Goal: Information Seeking & Learning: Learn about a topic

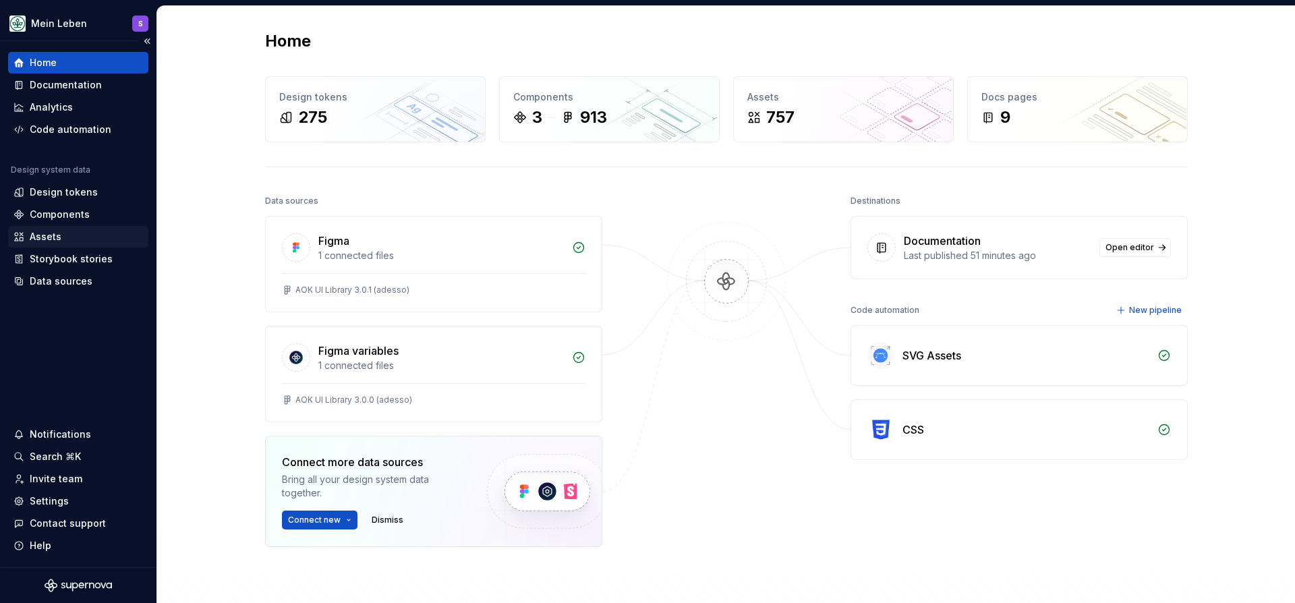
click at [55, 237] on div "Assets" at bounding box center [46, 236] width 32 height 13
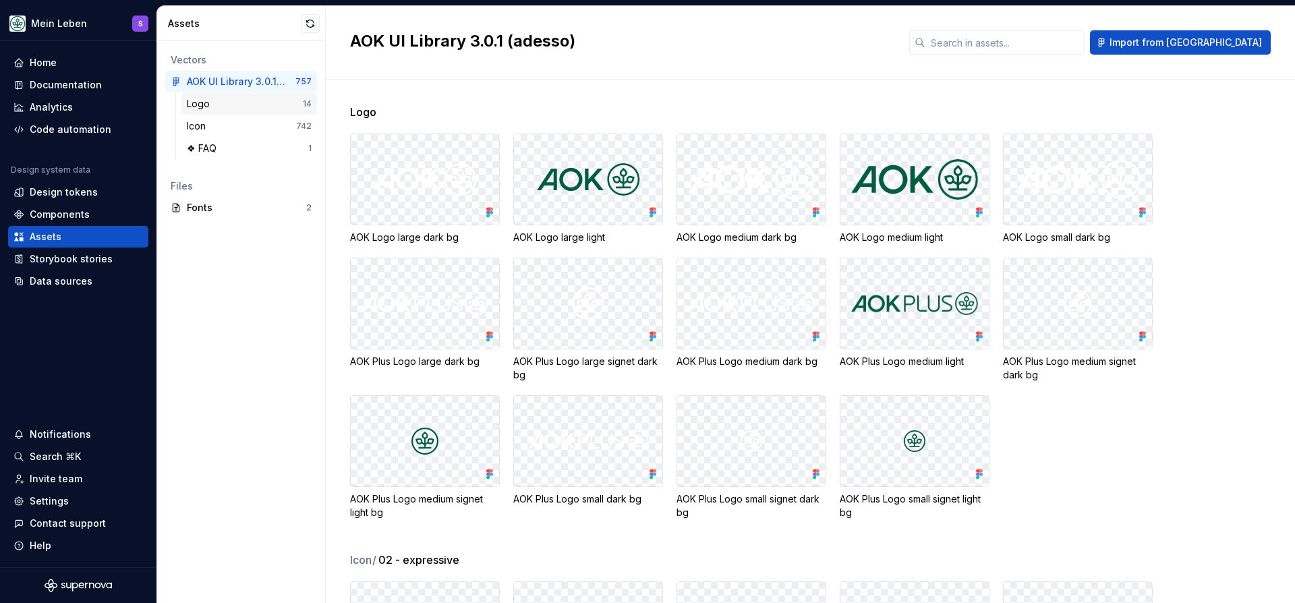
click at [235, 102] on div "Logo" at bounding box center [245, 103] width 116 height 13
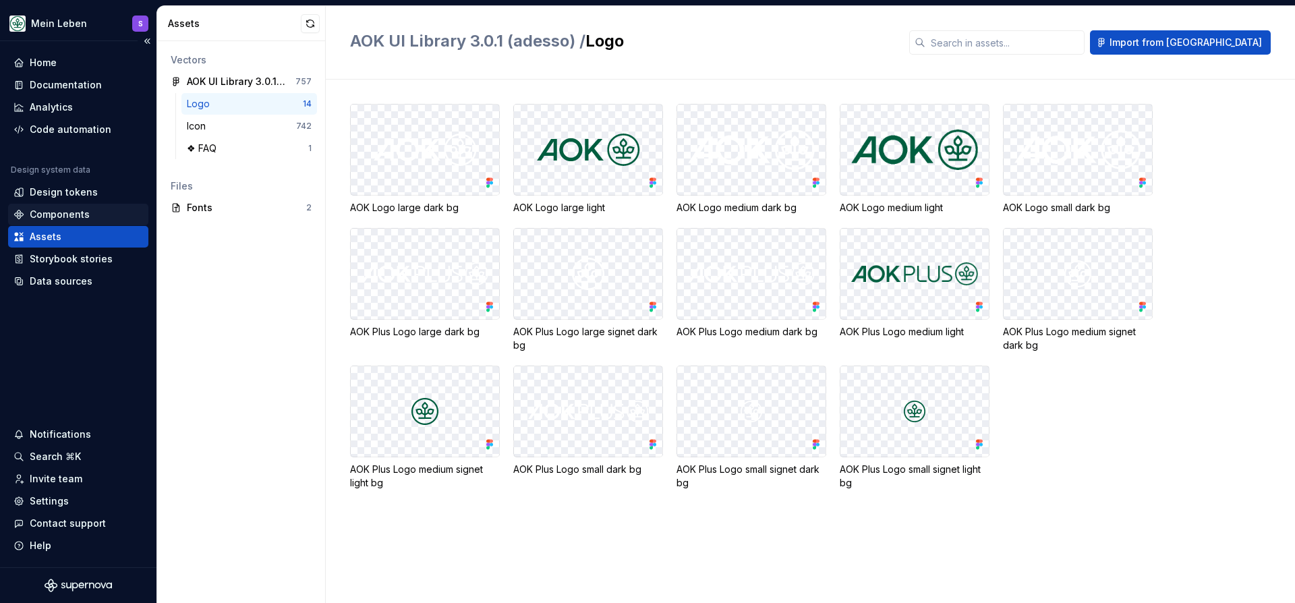
click at [44, 212] on div "Components" at bounding box center [60, 214] width 60 height 13
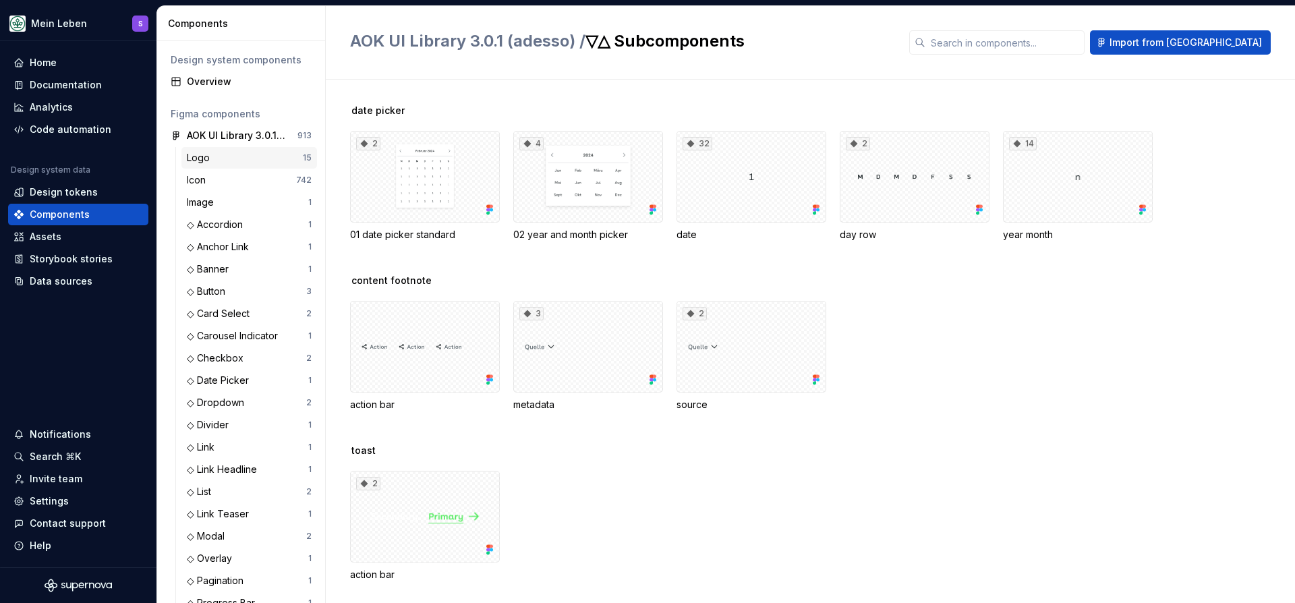
click at [258, 155] on div "Logo" at bounding box center [245, 157] width 116 height 13
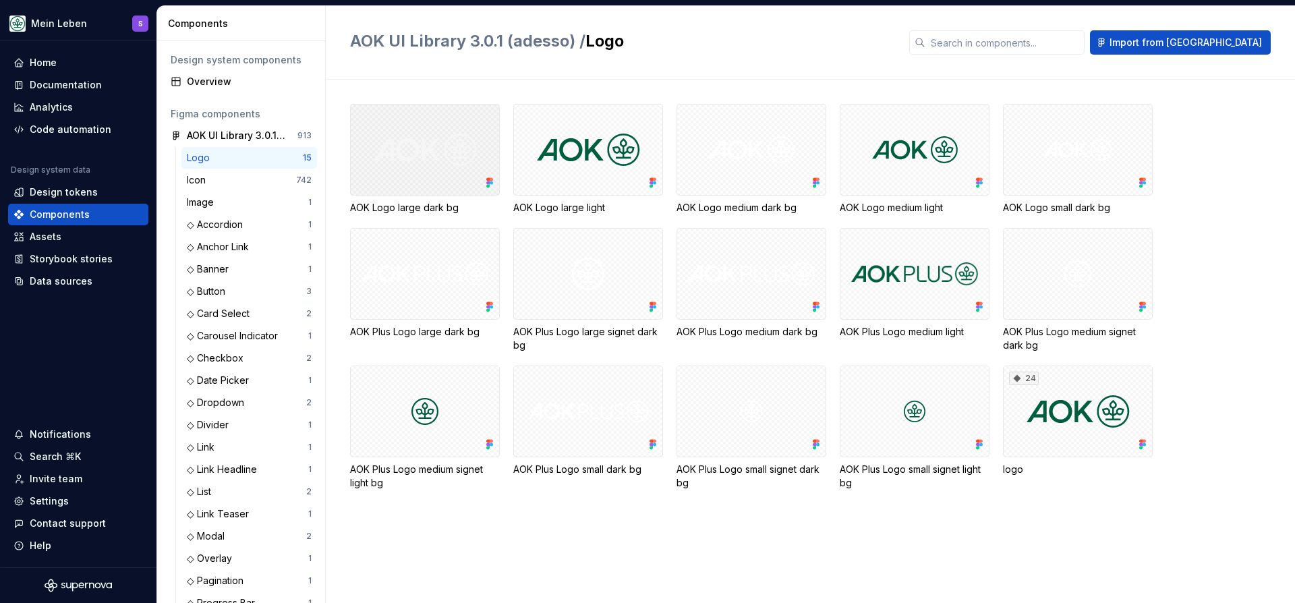
click at [454, 154] on div at bounding box center [425, 150] width 150 height 92
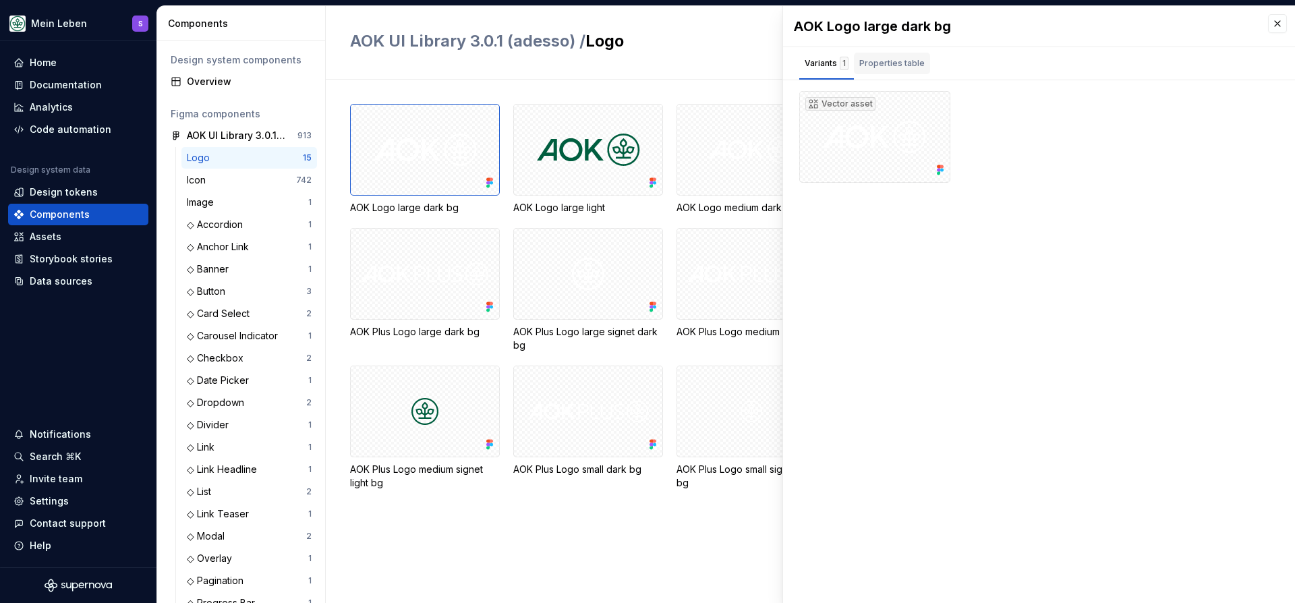
click at [888, 57] on div "Properties table" at bounding box center [891, 63] width 65 height 13
click at [847, 61] on div "Variants 1" at bounding box center [826, 64] width 55 height 22
click at [839, 103] on div "Vector asset" at bounding box center [840, 103] width 70 height 13
click at [939, 107] on button "button" at bounding box center [934, 106] width 19 height 19
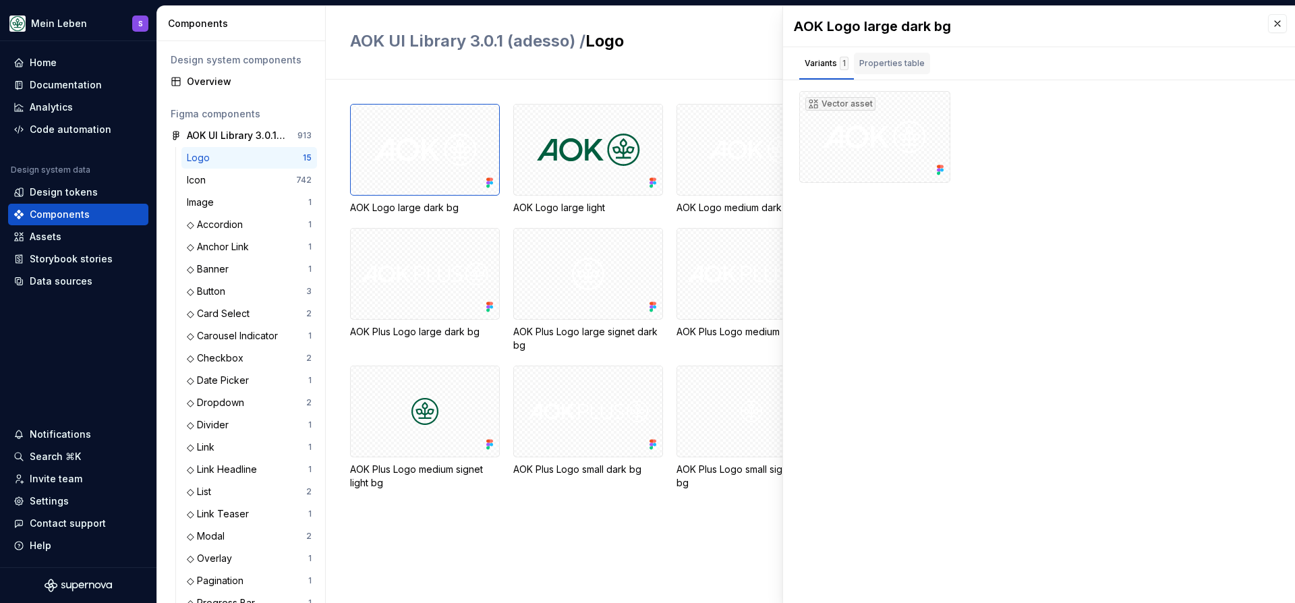
click at [877, 63] on div "Properties table" at bounding box center [891, 63] width 65 height 13
click at [809, 58] on div "Variants 1" at bounding box center [827, 63] width 44 height 13
click at [57, 243] on div "Assets" at bounding box center [46, 236] width 32 height 13
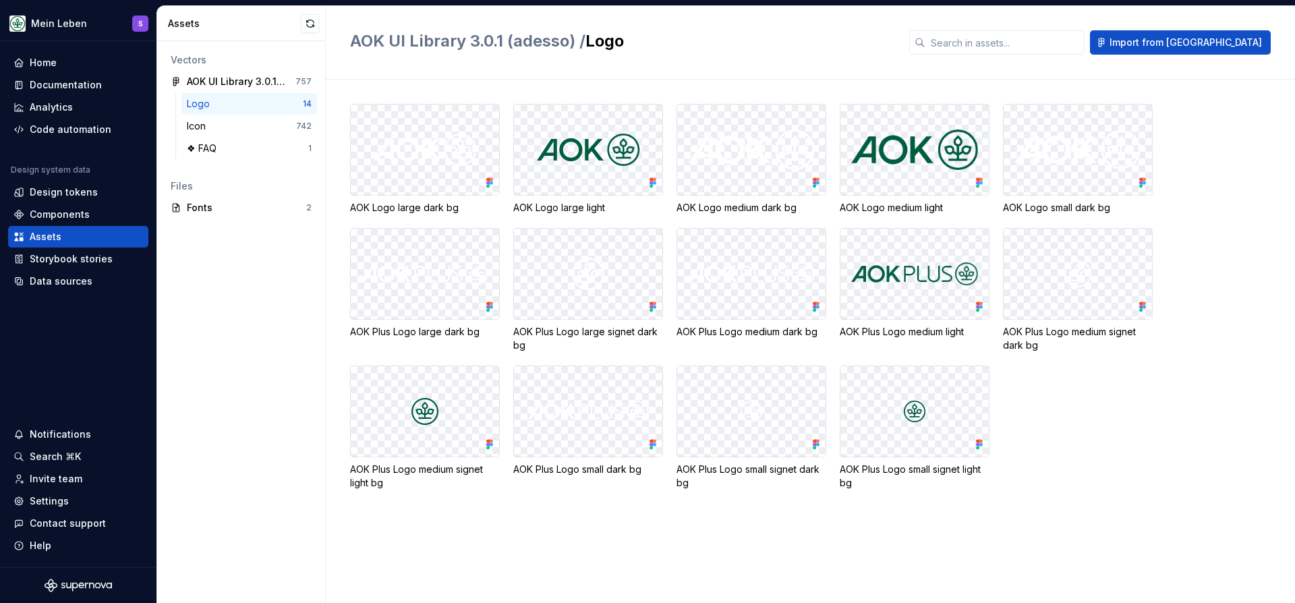
click at [383, 123] on div at bounding box center [425, 150] width 148 height 90
click at [486, 188] on icon at bounding box center [489, 182] width 13 height 13
click at [52, 212] on div "Components" at bounding box center [60, 214] width 60 height 13
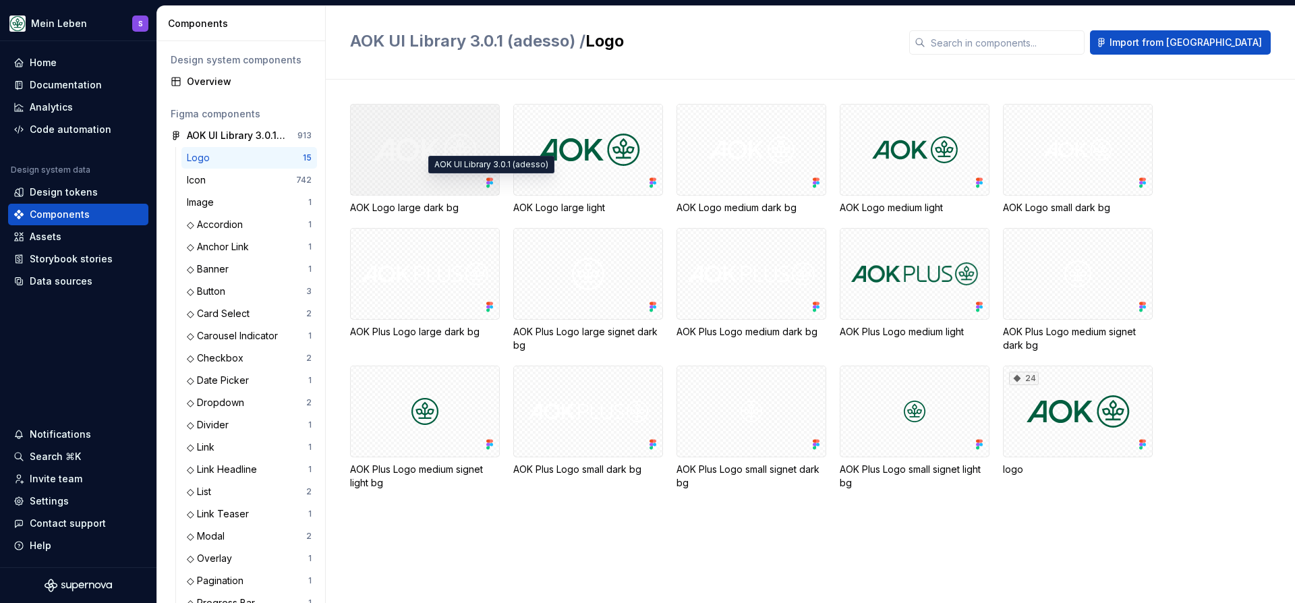
click at [492, 179] on icon at bounding box center [491, 179] width 3 height 3
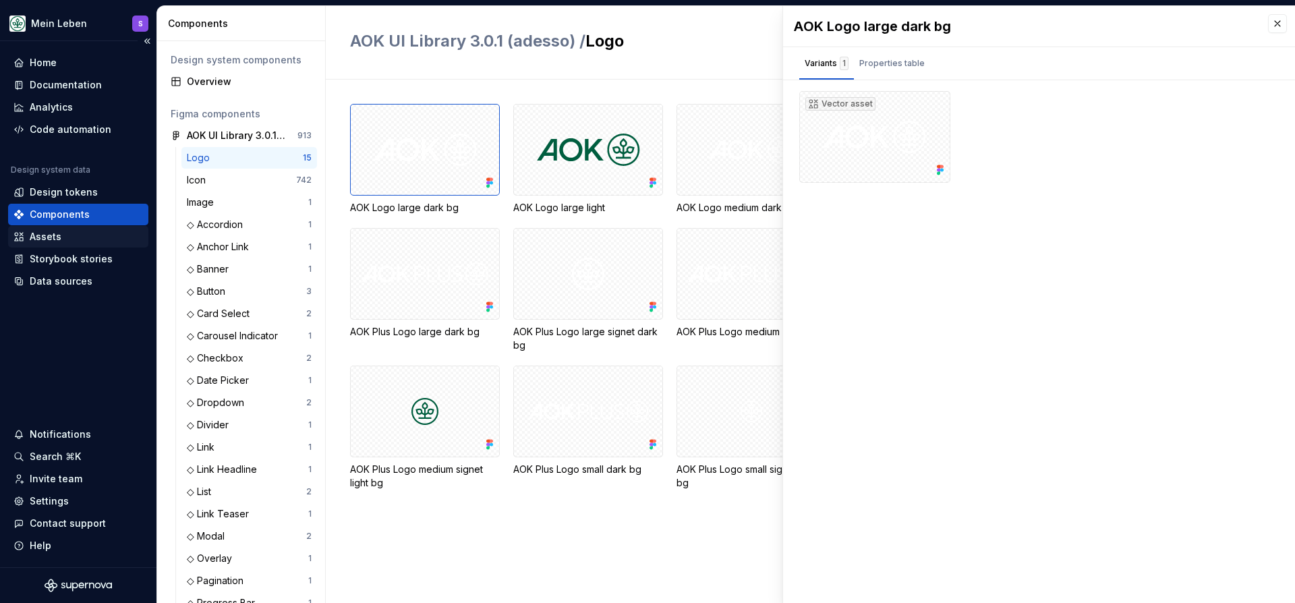
click at [28, 238] on div "Assets" at bounding box center [77, 236] width 129 height 13
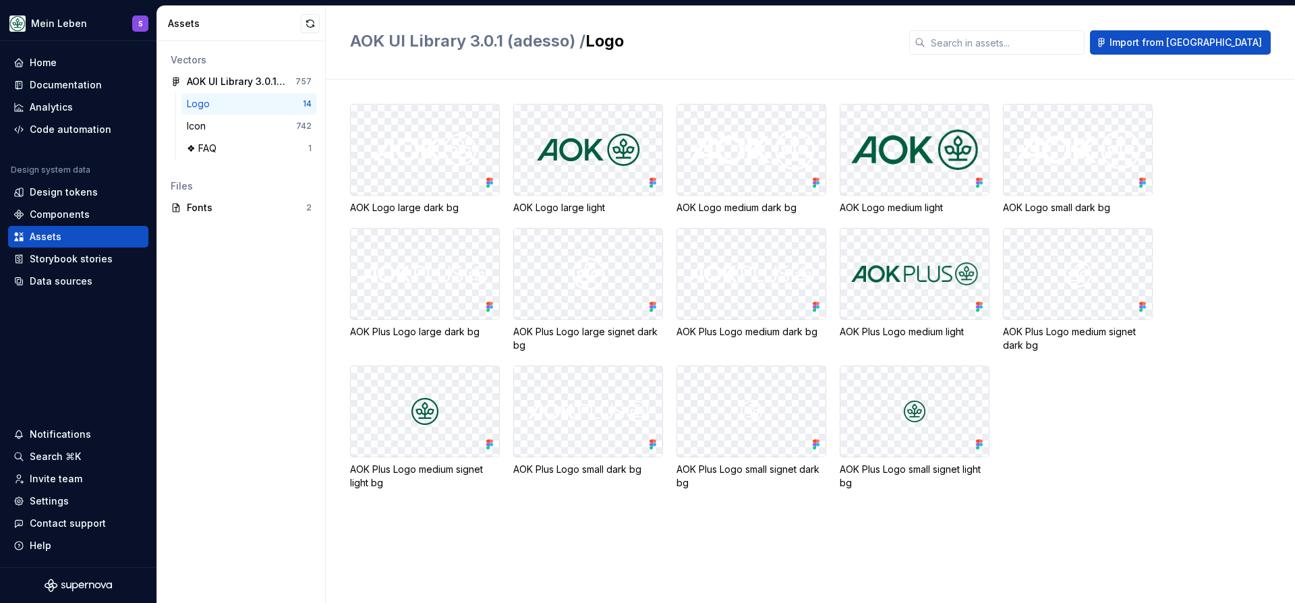
click at [426, 162] on img at bounding box center [425, 150] width 103 height 32
click at [427, 154] on img at bounding box center [425, 150] width 103 height 32
click at [419, 152] on img at bounding box center [425, 150] width 103 height 32
click at [632, 159] on img at bounding box center [588, 150] width 103 height 32
drag, startPoint x: 632, startPoint y: 159, endPoint x: 428, endPoint y: 146, distance: 204.7
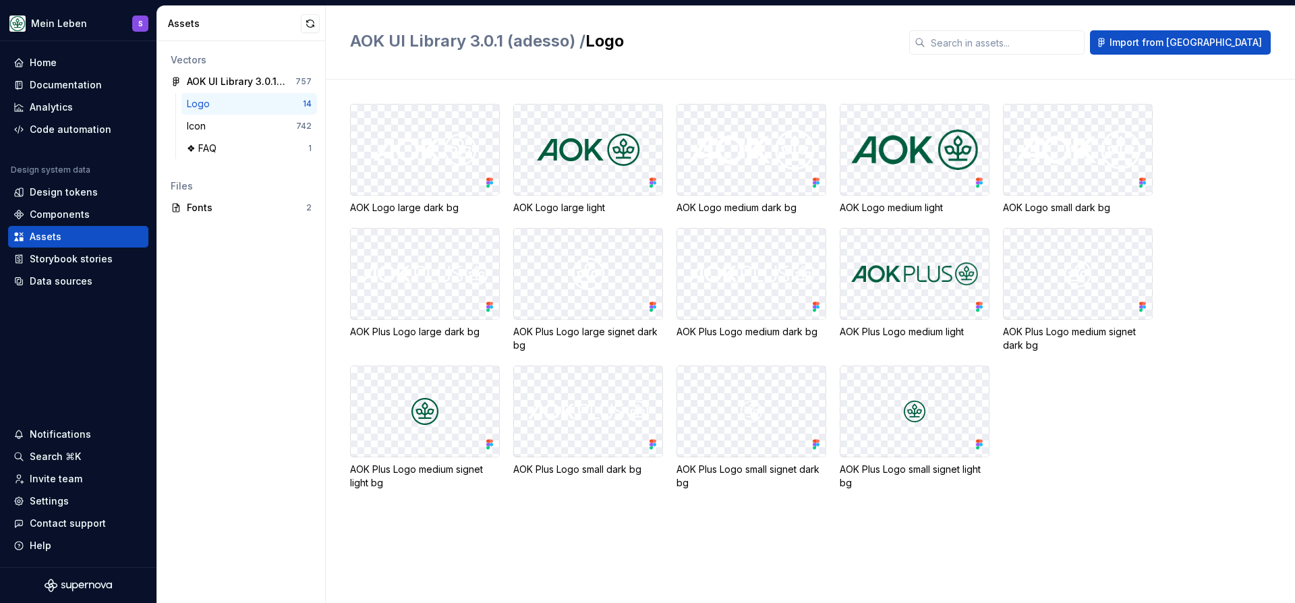
click at [606, 162] on img at bounding box center [588, 150] width 103 height 32
click at [409, 146] on img at bounding box center [425, 150] width 103 height 32
click at [682, 154] on div at bounding box center [751, 150] width 148 height 90
click at [271, 125] on div "Icon" at bounding box center [241, 125] width 109 height 13
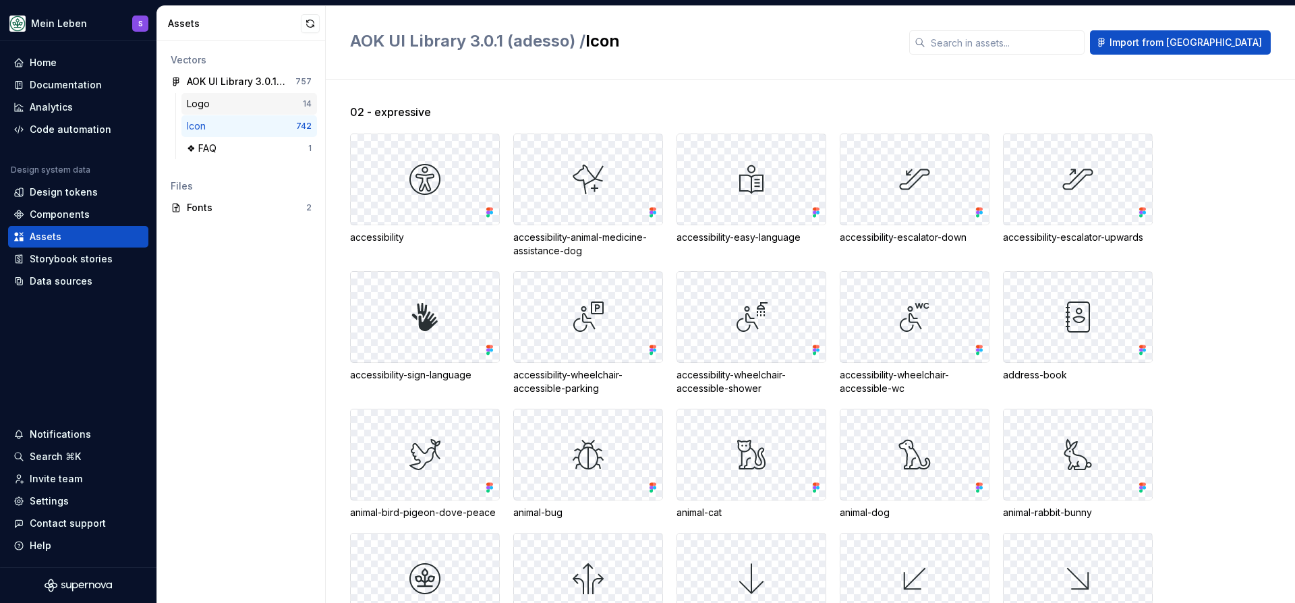
click at [239, 111] on div "Logo 14" at bounding box center [249, 104] width 136 height 22
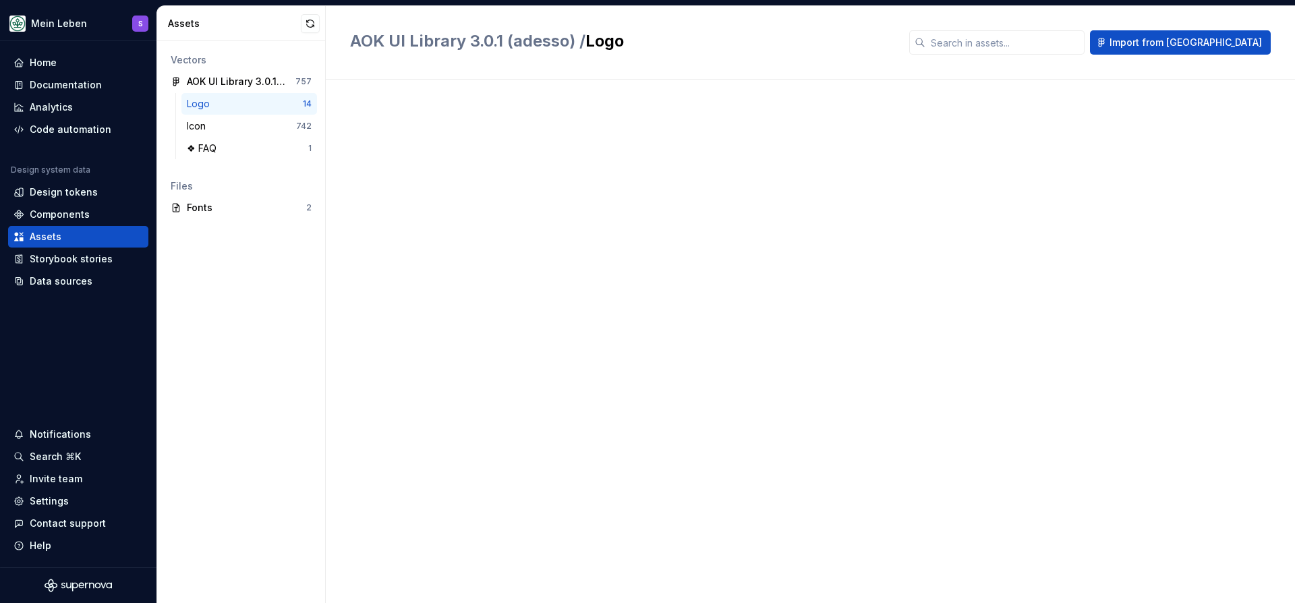
click at [243, 103] on div "Logo" at bounding box center [245, 103] width 116 height 13
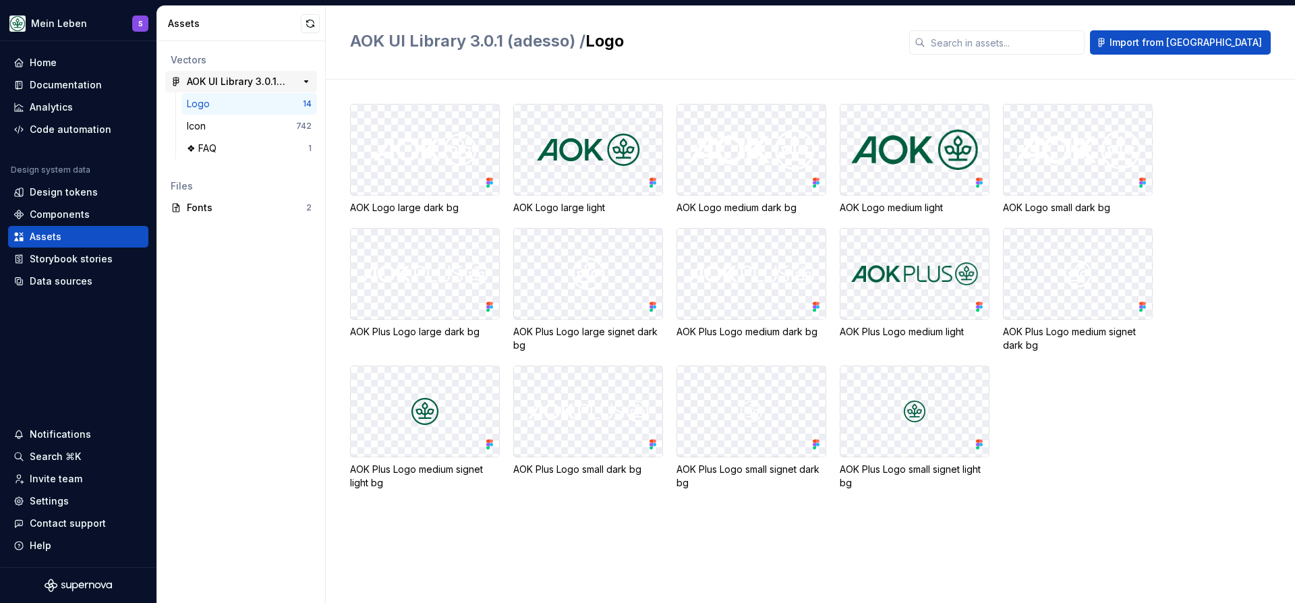
click at [247, 84] on div "AOK UI Library 3.0.1 (adesso)" at bounding box center [237, 81] width 100 height 13
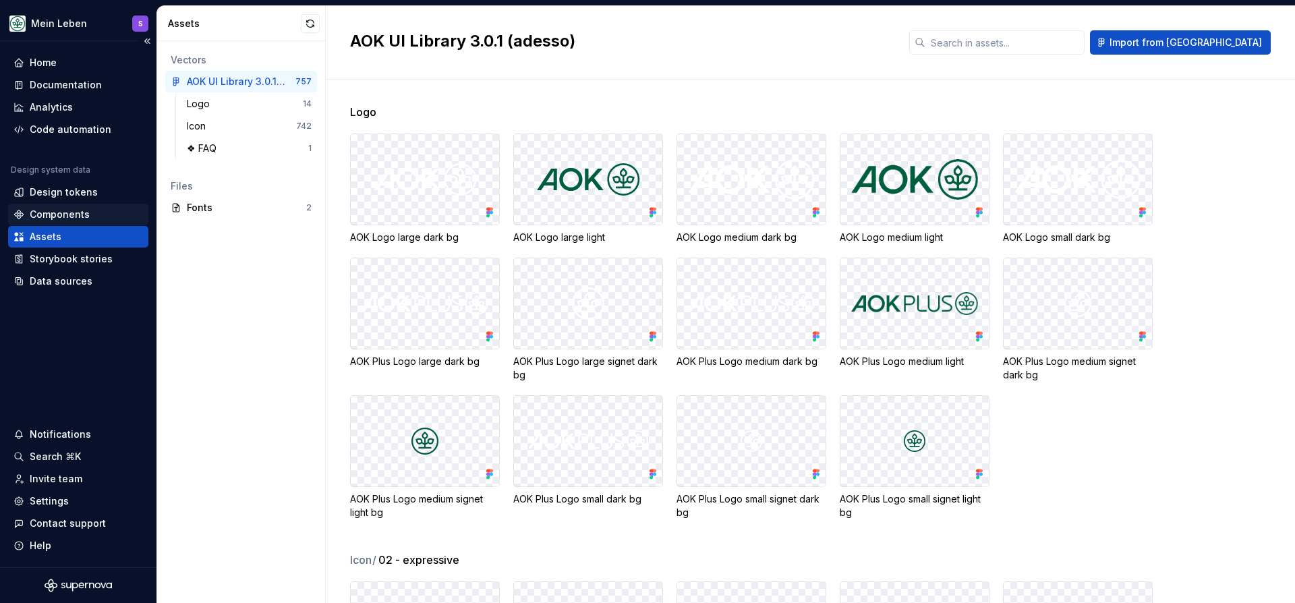
click at [69, 213] on div "Components" at bounding box center [60, 214] width 60 height 13
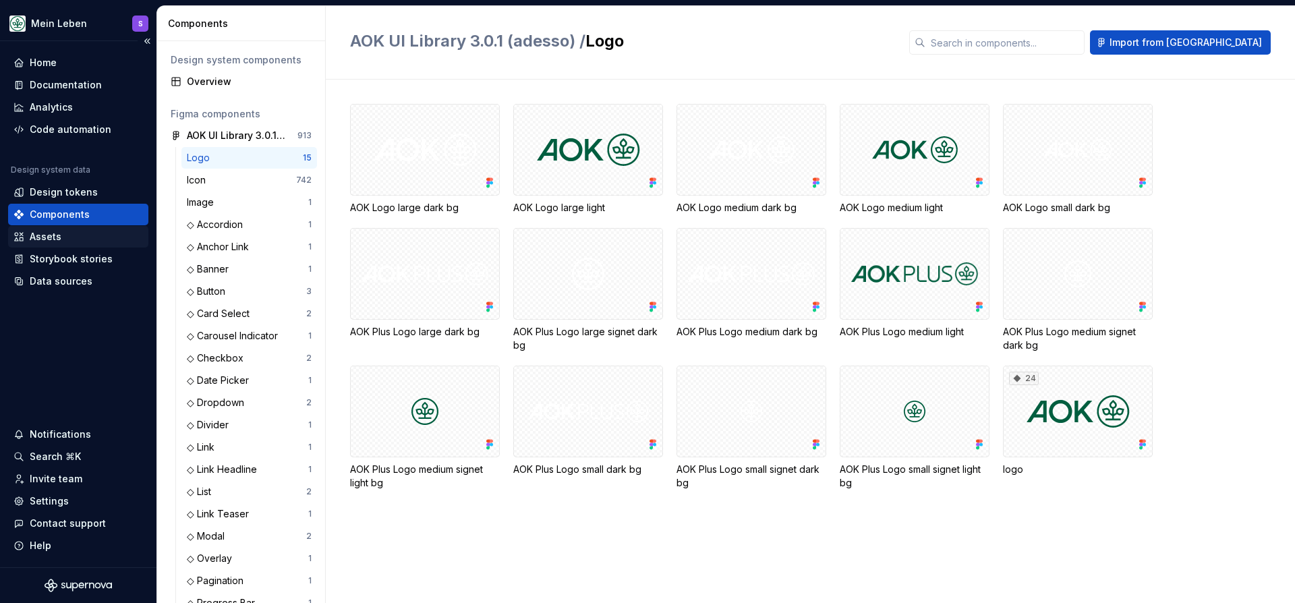
click at [70, 230] on div "Assets" at bounding box center [77, 236] width 129 height 13
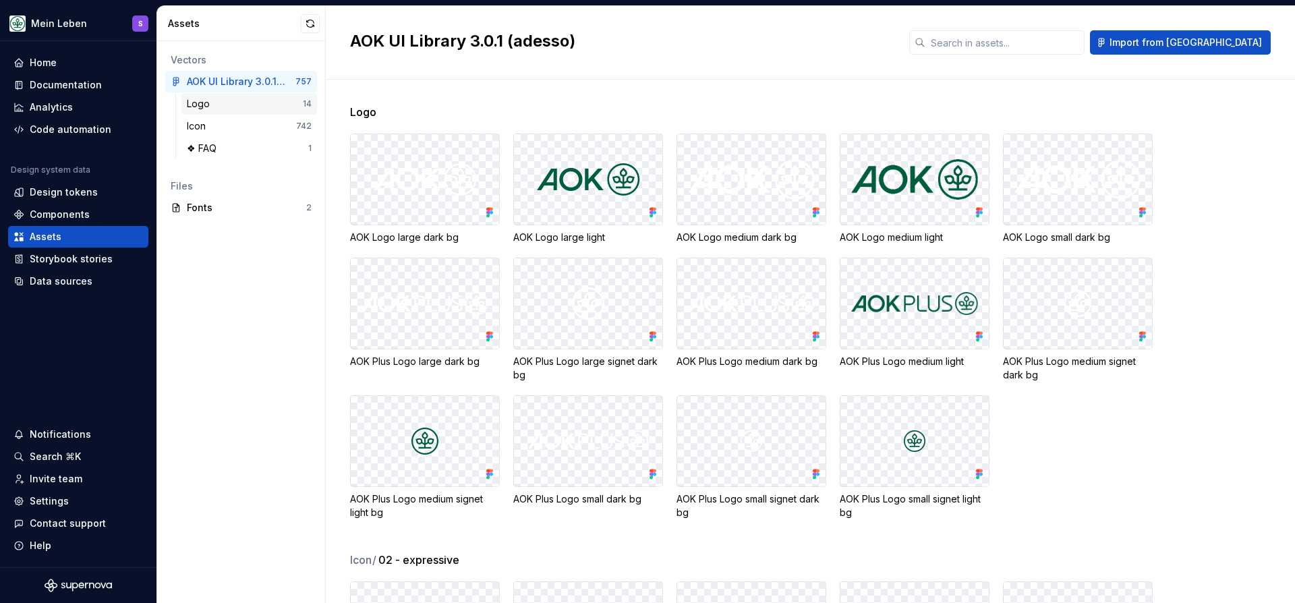
click at [280, 111] on div "Logo 14" at bounding box center [249, 104] width 136 height 22
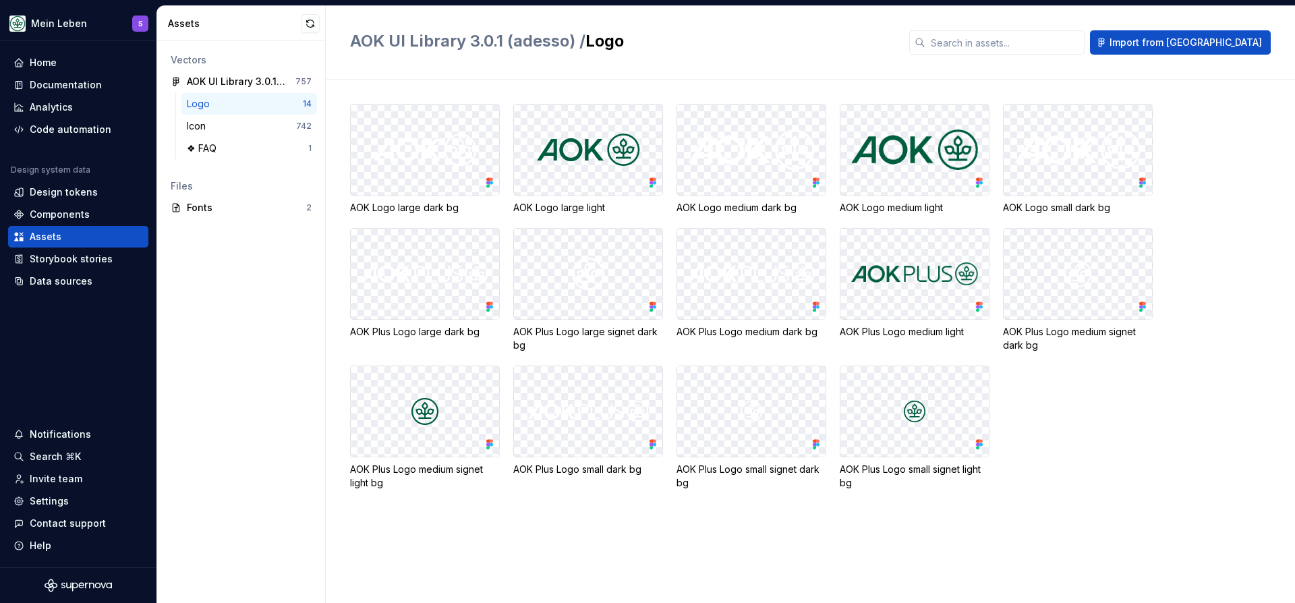
click at [424, 166] on div at bounding box center [425, 150] width 148 height 90
click at [454, 163] on img at bounding box center [425, 150] width 103 height 32
drag, startPoint x: 533, startPoint y: 196, endPoint x: 471, endPoint y: 192, distance: 62.1
click at [471, 192] on div "AOK Logo large dark bg AOK Logo large light AOK Logo medium dark bg AOK Logo me…" at bounding box center [822, 297] width 945 height 386
click at [472, 192] on div at bounding box center [425, 150] width 148 height 90
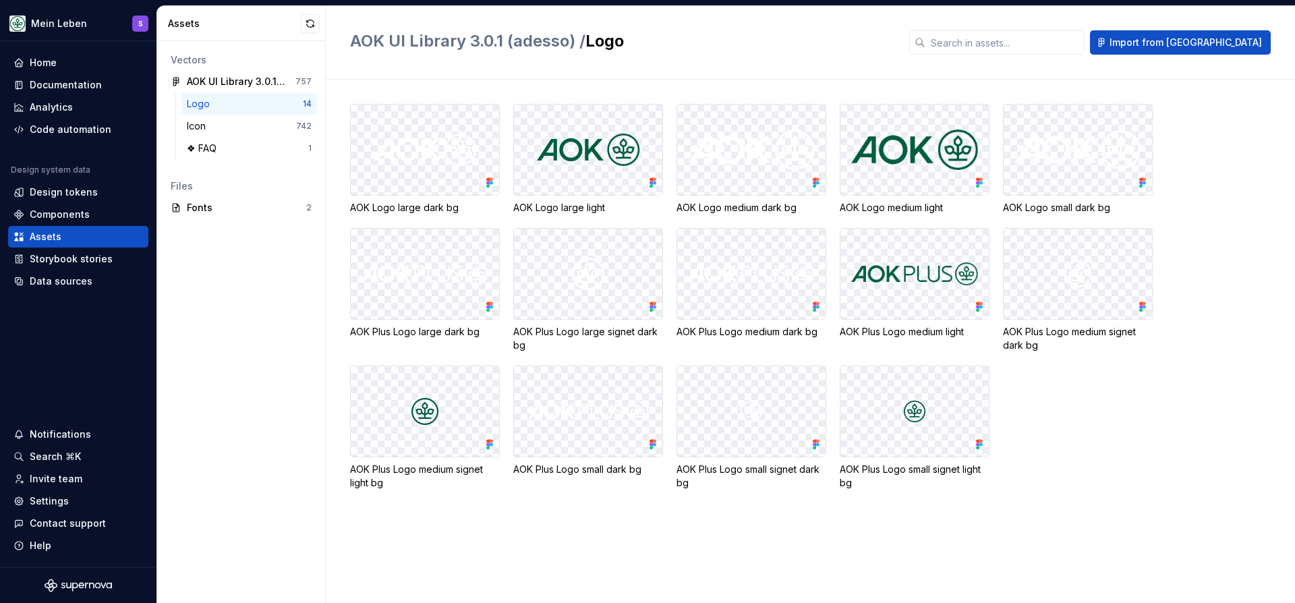
click at [1095, 473] on div "AOK Logo large dark bg AOK Logo large light AOK Logo medium dark bg AOK Logo me…" at bounding box center [822, 297] width 945 height 386
click at [549, 164] on img at bounding box center [588, 150] width 103 height 32
click at [426, 134] on img at bounding box center [425, 150] width 103 height 32
click at [242, 121] on div "Icon" at bounding box center [241, 125] width 109 height 13
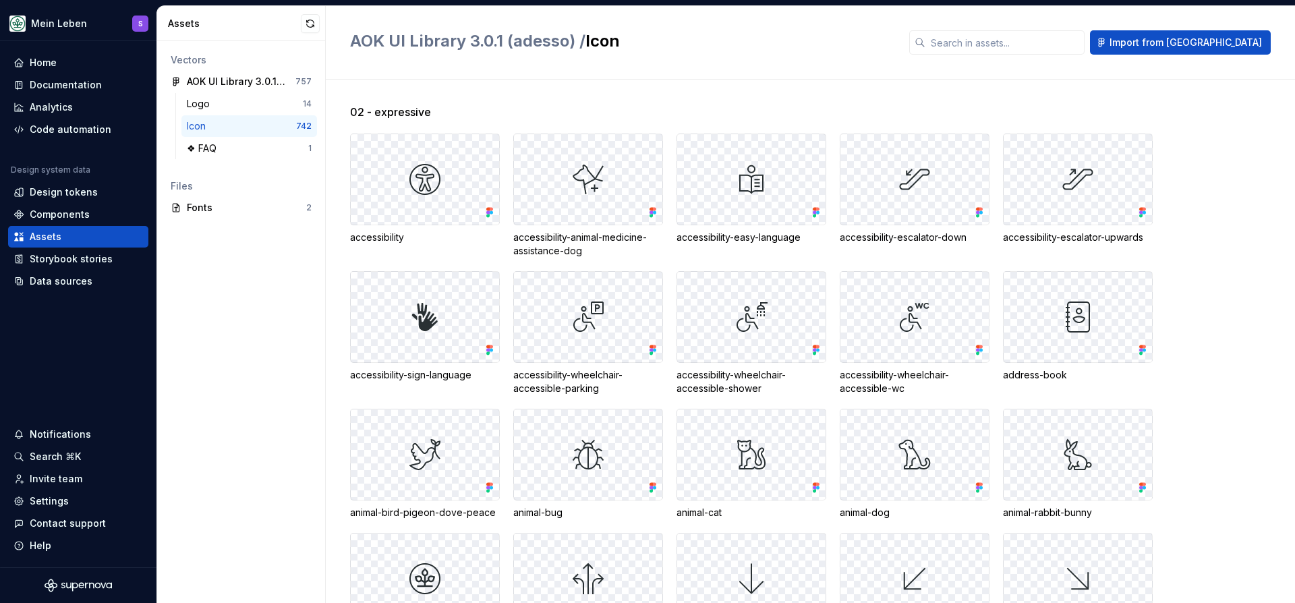
click at [441, 148] on div at bounding box center [425, 179] width 148 height 90
drag, startPoint x: 423, startPoint y: 167, endPoint x: 561, endPoint y: 189, distance: 140.0
drag, startPoint x: 645, startPoint y: 189, endPoint x: 374, endPoint y: 170, distance: 271.8
click at [606, 200] on div at bounding box center [588, 179] width 148 height 90
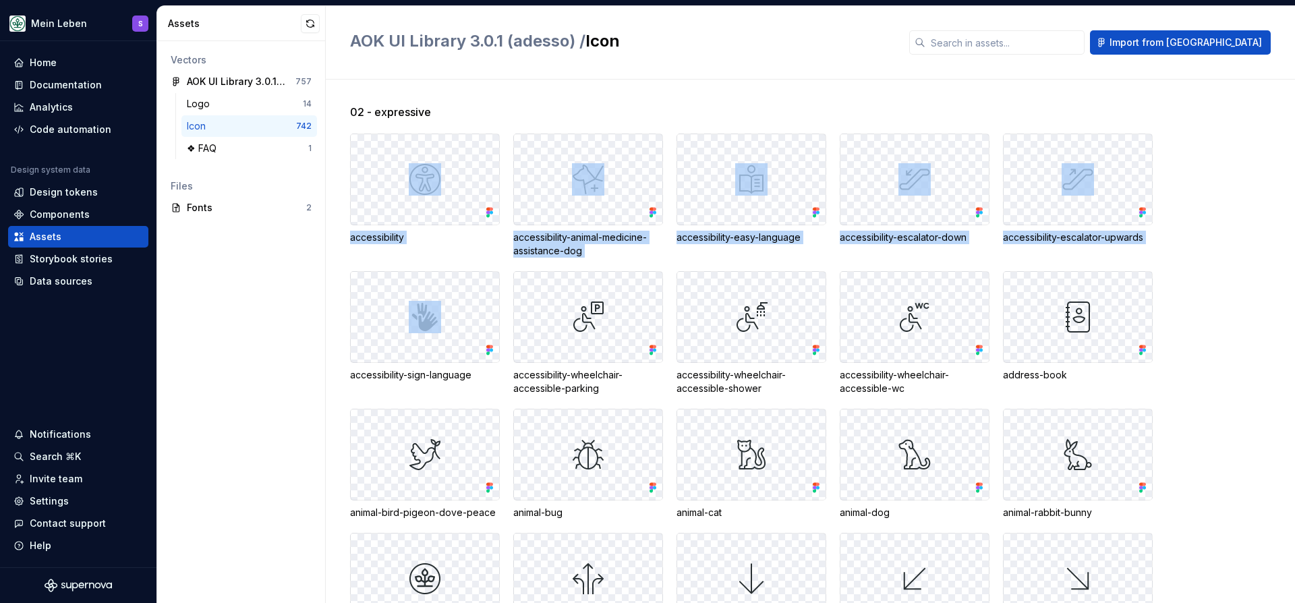
drag, startPoint x: 407, startPoint y: 173, endPoint x: 453, endPoint y: 281, distance: 116.9
click at [424, 221] on div at bounding box center [425, 179] width 148 height 90
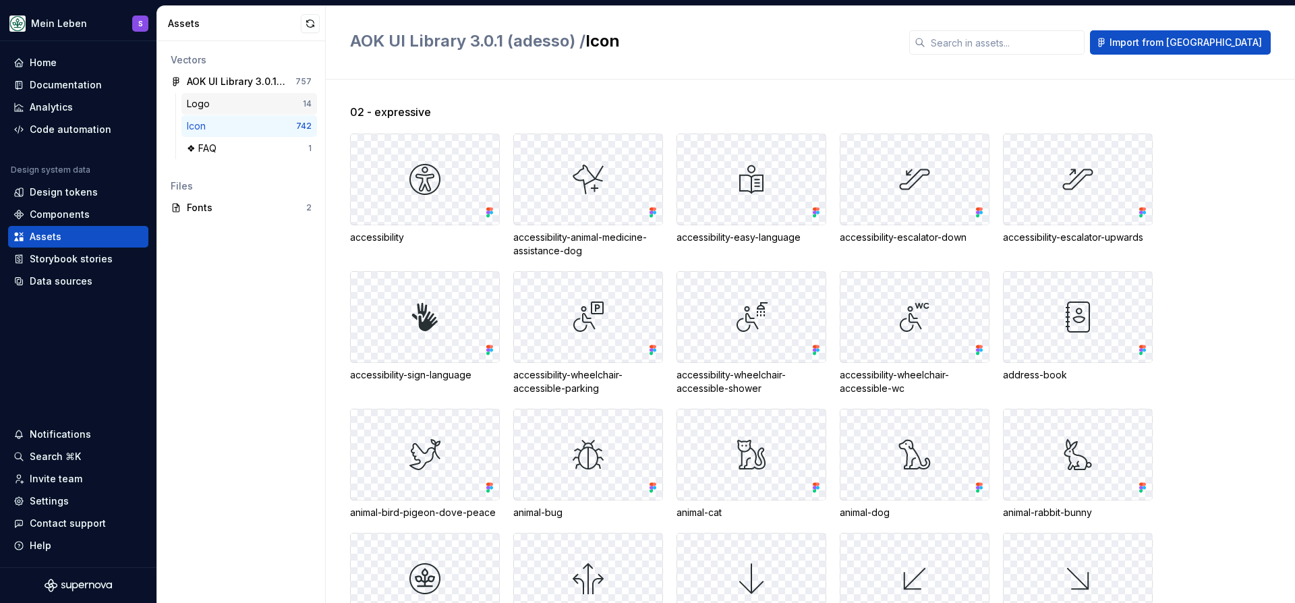
click at [253, 108] on div "Logo" at bounding box center [245, 103] width 116 height 13
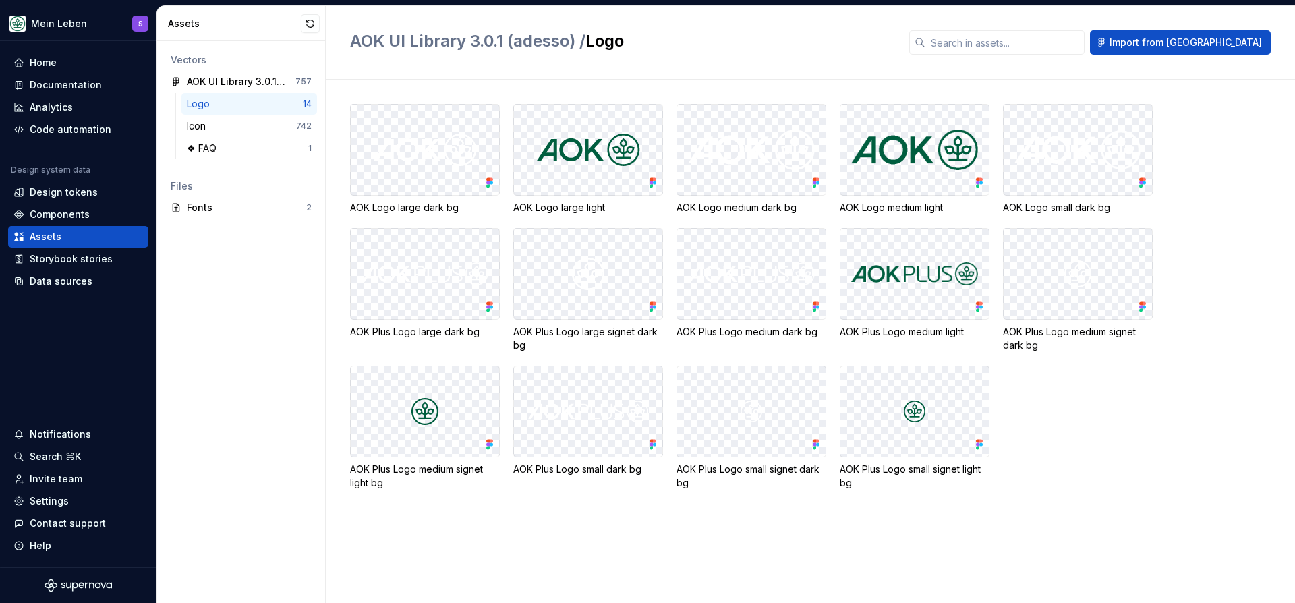
drag, startPoint x: 491, startPoint y: 173, endPoint x: 475, endPoint y: 180, distance: 17.8
click at [475, 180] on div at bounding box center [425, 150] width 148 height 90
click at [102, 205] on div "Components" at bounding box center [78, 215] width 140 height 22
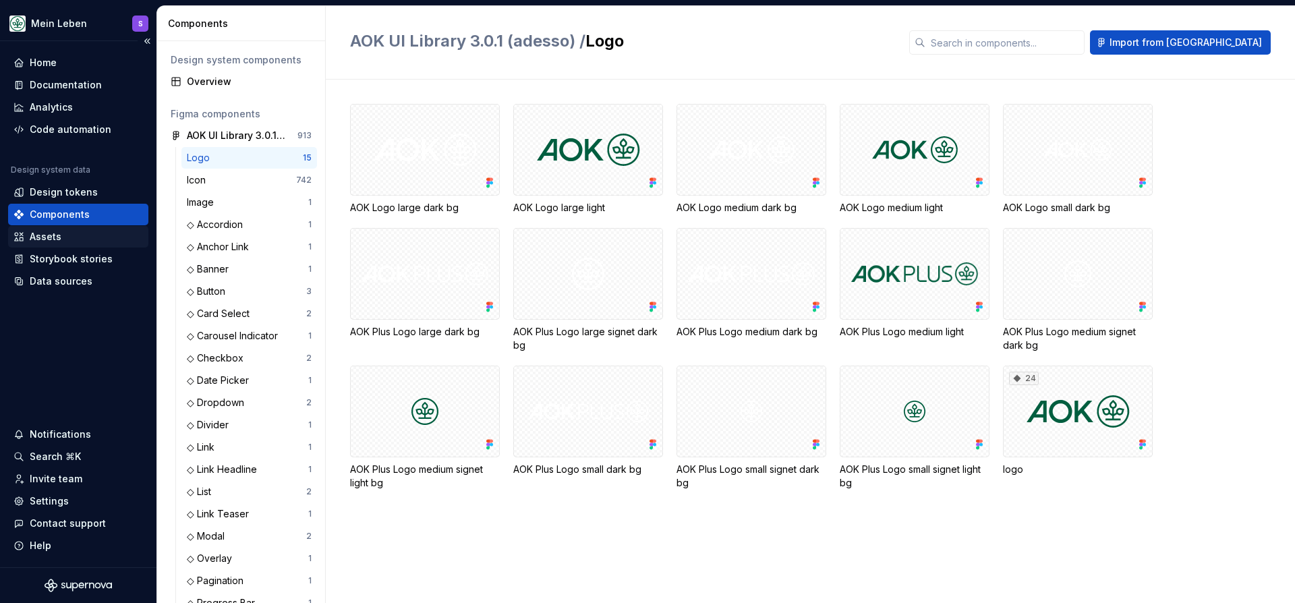
click at [53, 230] on div "Assets" at bounding box center [46, 236] width 32 height 13
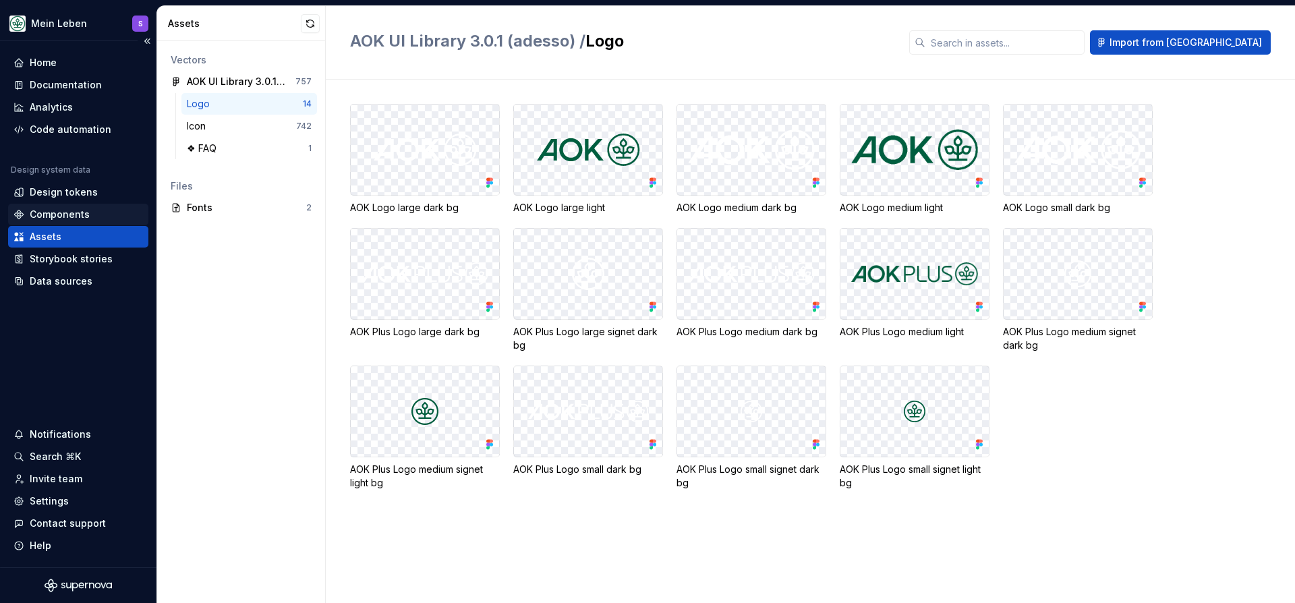
click at [86, 204] on div "Components" at bounding box center [78, 215] width 140 height 22
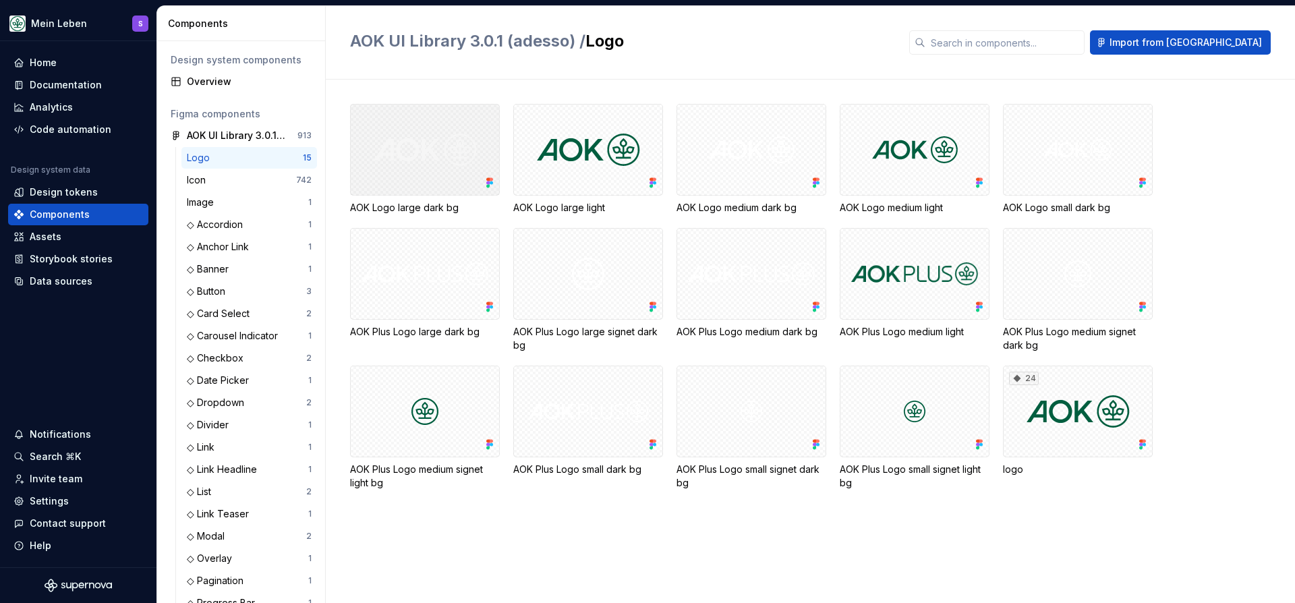
click at [398, 161] on div at bounding box center [425, 150] width 150 height 92
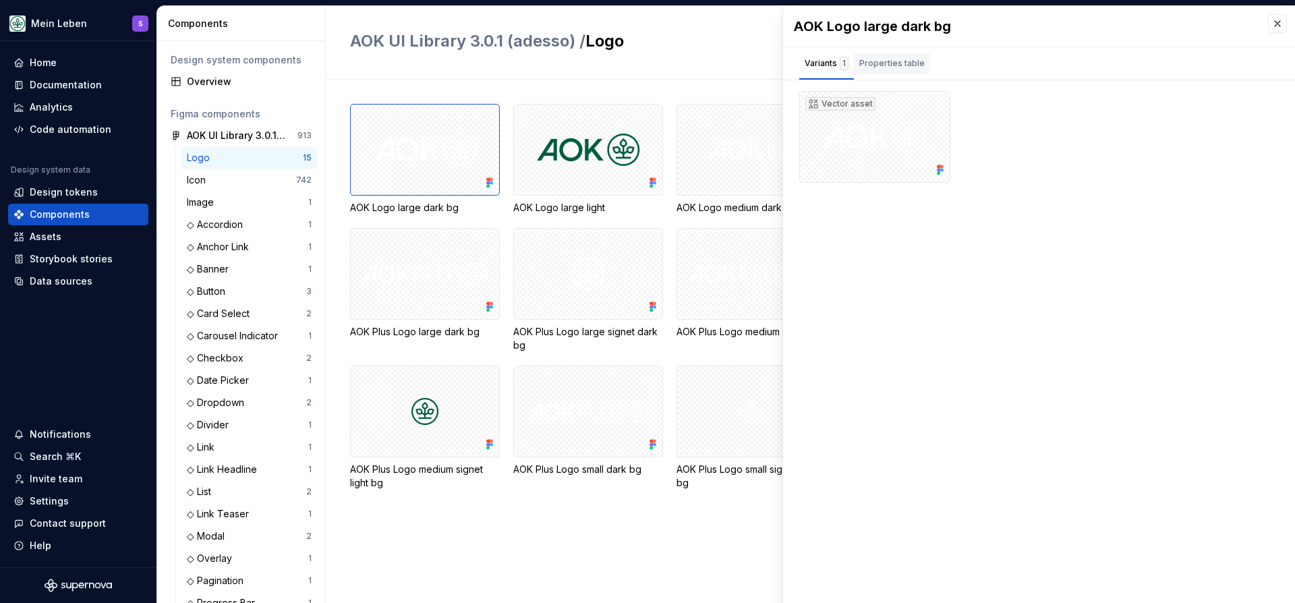
click at [865, 55] on div "Properties table" at bounding box center [892, 64] width 76 height 22
click at [822, 61] on div "Variants 1" at bounding box center [827, 63] width 44 height 13
click at [880, 74] on div "Properties table" at bounding box center [892, 64] width 76 height 22
click at [814, 69] on div "Variants 1" at bounding box center [827, 63] width 44 height 13
click at [571, 143] on div at bounding box center [588, 150] width 150 height 92
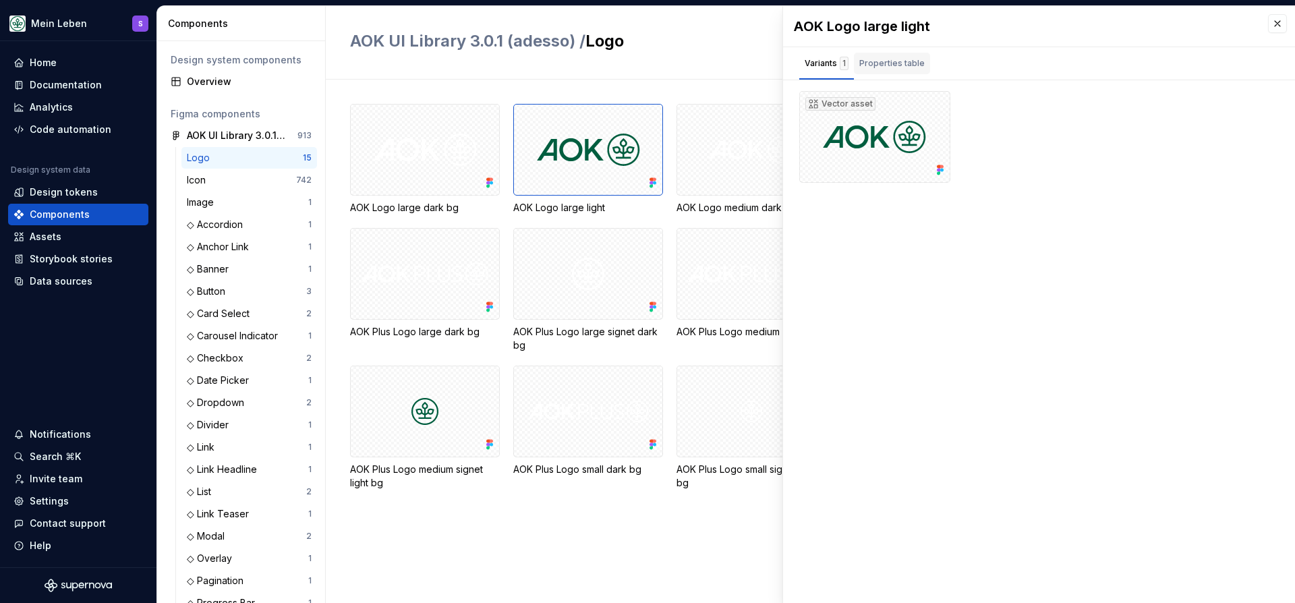
click at [889, 57] on div "Properties table" at bounding box center [891, 63] width 65 height 13
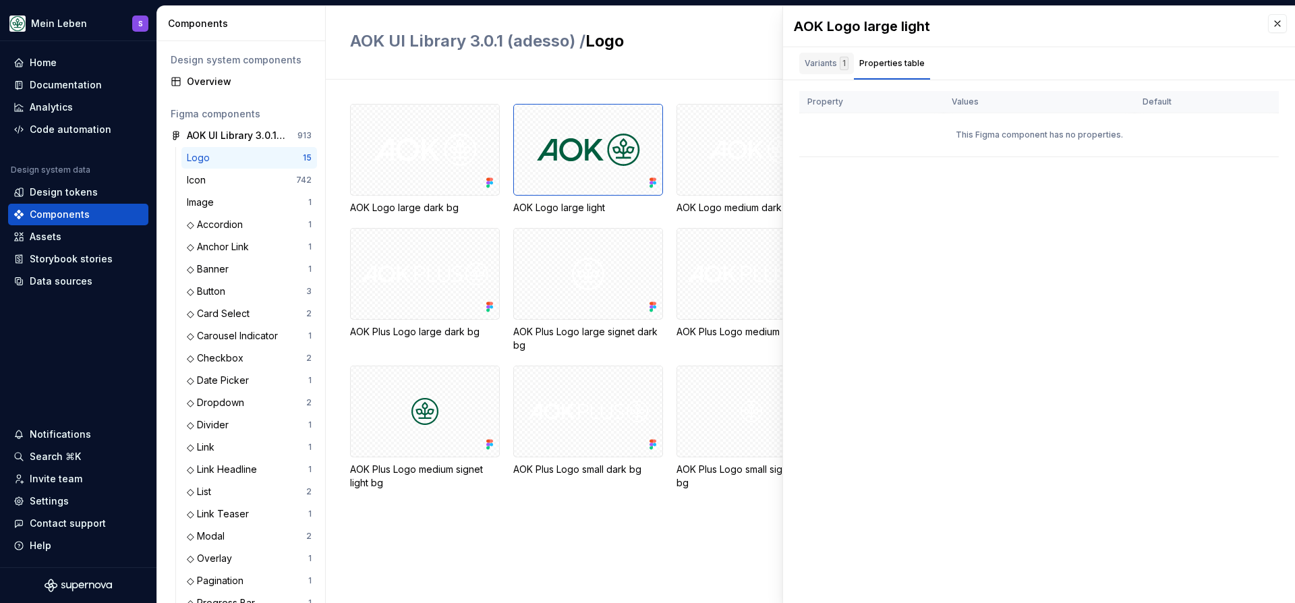
click at [843, 65] on div "1" at bounding box center [844, 63] width 9 height 13
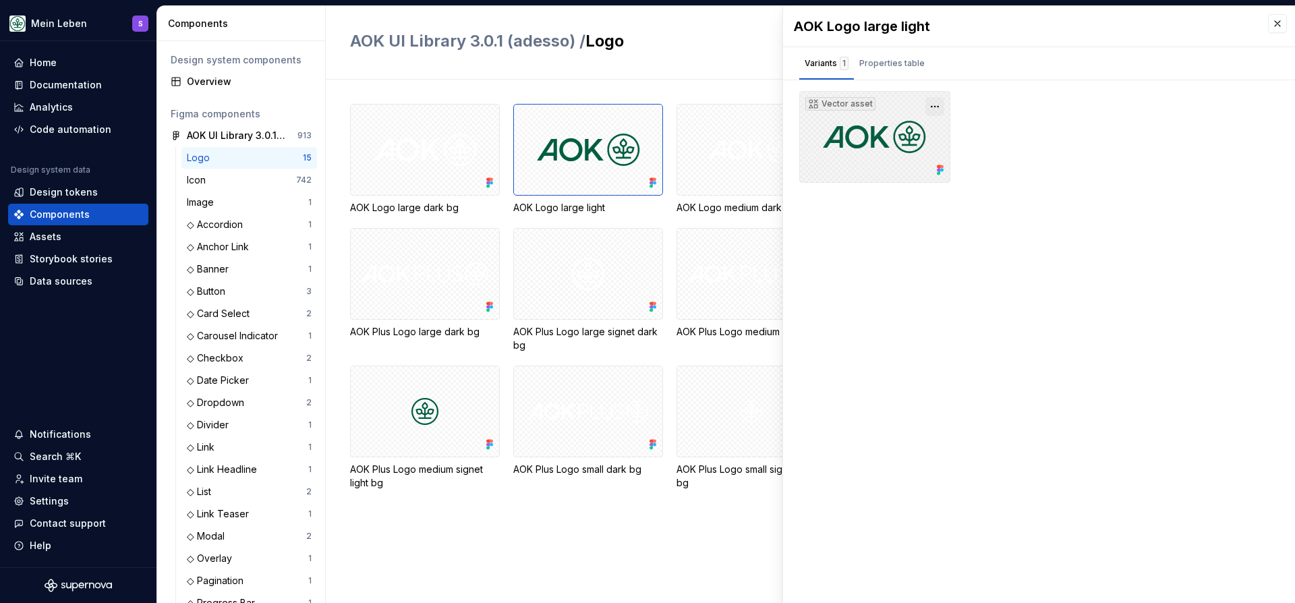
click at [941, 106] on button "button" at bounding box center [934, 106] width 19 height 19
click at [933, 103] on button "button" at bounding box center [934, 106] width 19 height 19
click at [711, 86] on div "AOK Logo large dark bg AOK Logo large light AOK Logo medium dark bg AOK Logo me…" at bounding box center [822, 341] width 945 height 523
click at [1270, 19] on button "button" at bounding box center [1277, 23] width 19 height 19
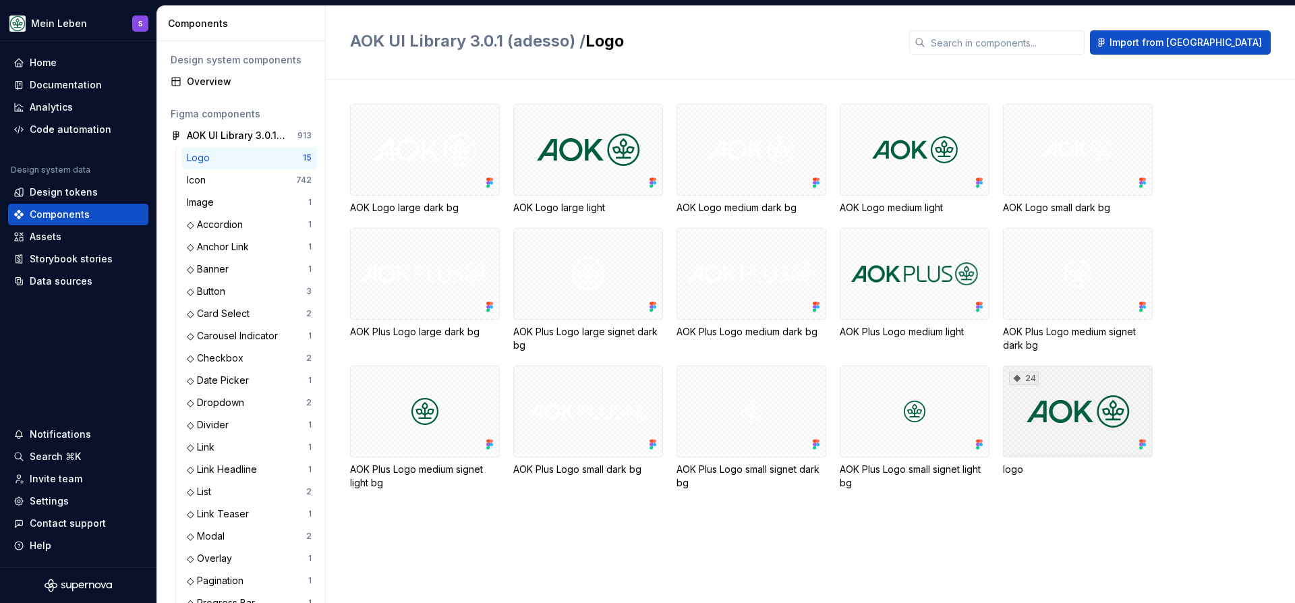
click at [1050, 408] on div "24" at bounding box center [1078, 412] width 150 height 92
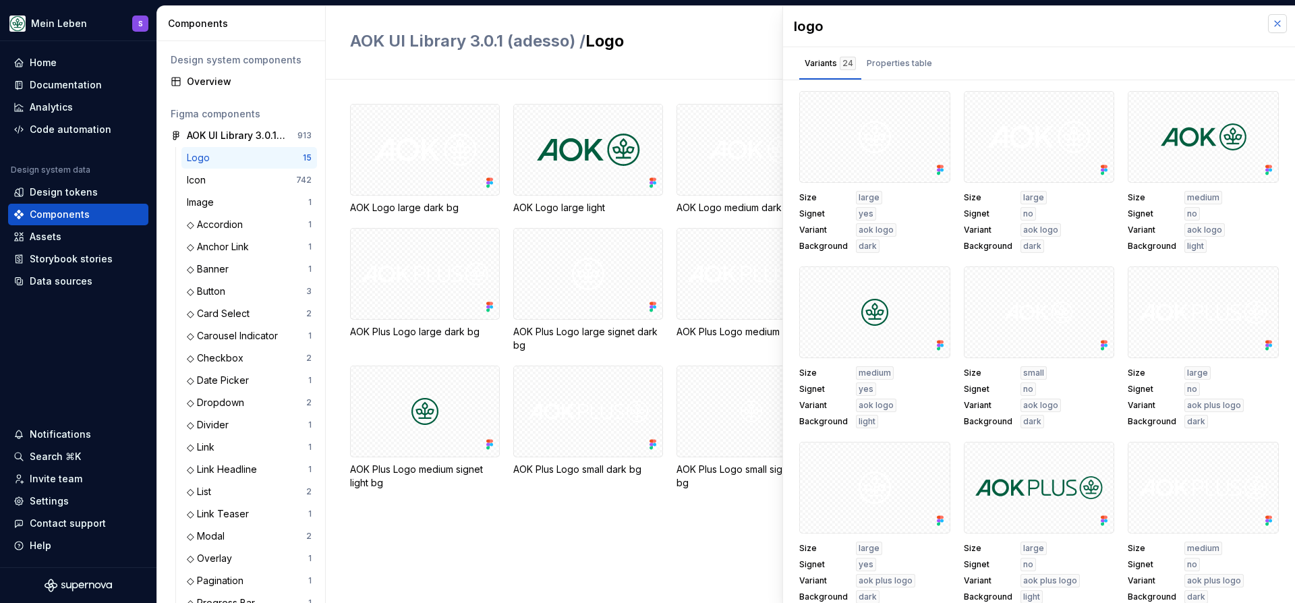
click at [1284, 18] on button "button" at bounding box center [1277, 23] width 19 height 19
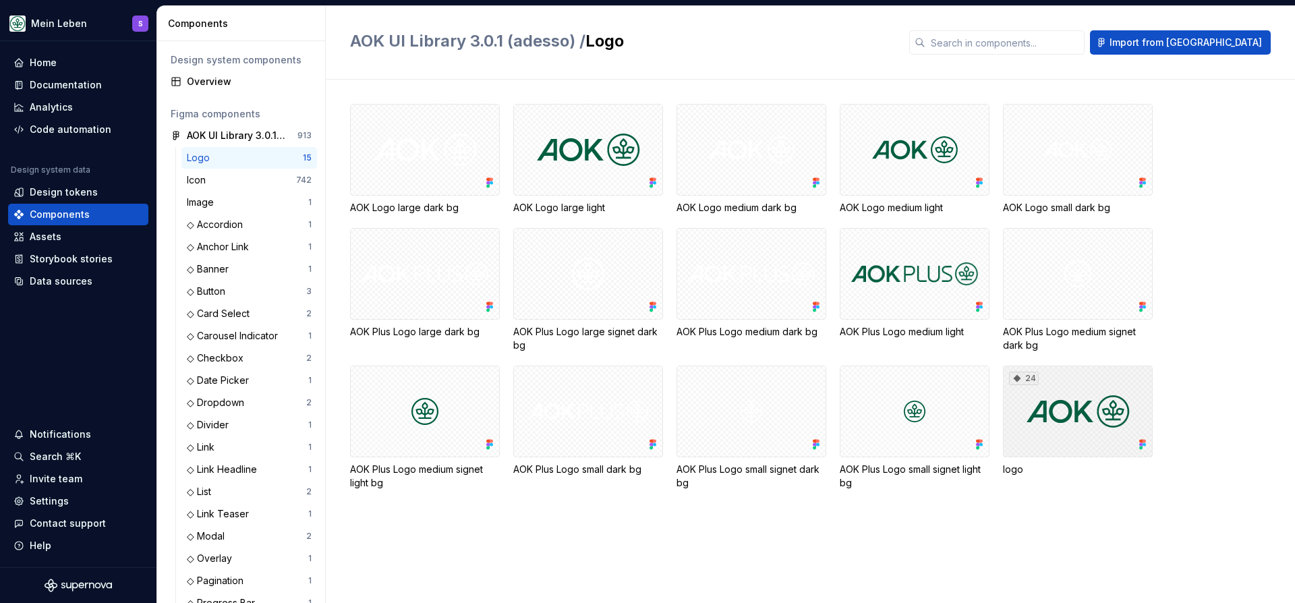
click at [1038, 411] on div "24" at bounding box center [1078, 412] width 150 height 92
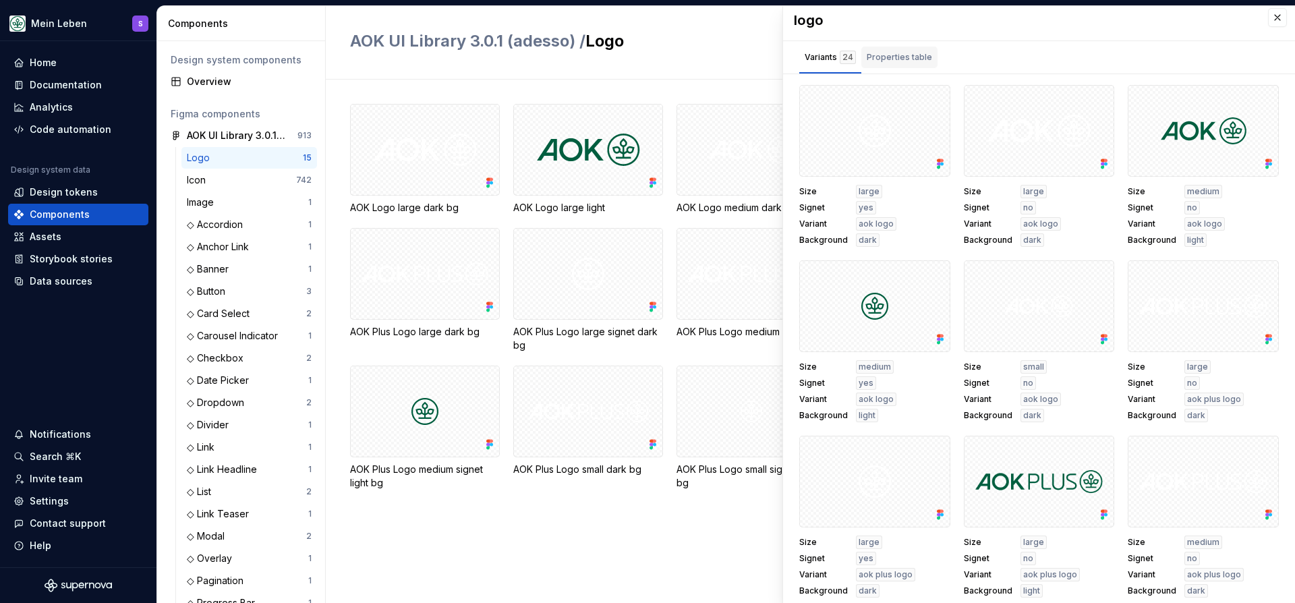
drag, startPoint x: 853, startPoint y: 29, endPoint x: 875, endPoint y: 41, distance: 24.8
click at [858, 32] on div "logo" at bounding box center [1039, 20] width 512 height 40
click at [883, 49] on div "Properties table" at bounding box center [899, 58] width 76 height 22
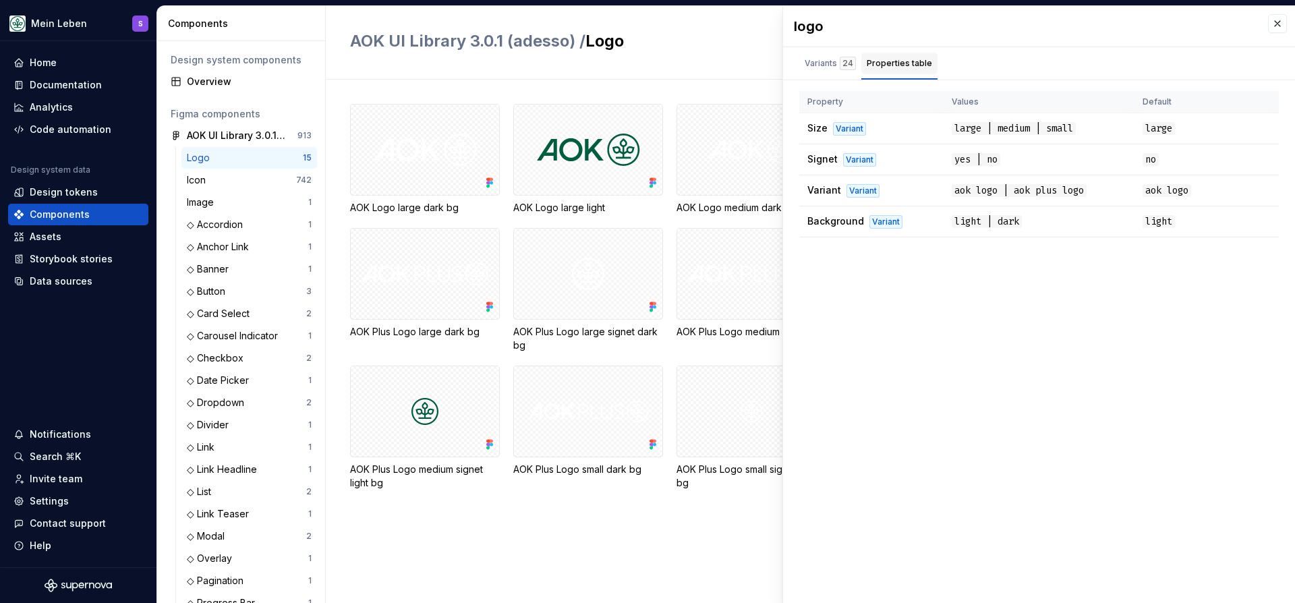
drag, startPoint x: 836, startPoint y: 59, endPoint x: 879, endPoint y: 59, distance: 43.8
click at [836, 59] on div "Variants 24" at bounding box center [830, 63] width 51 height 13
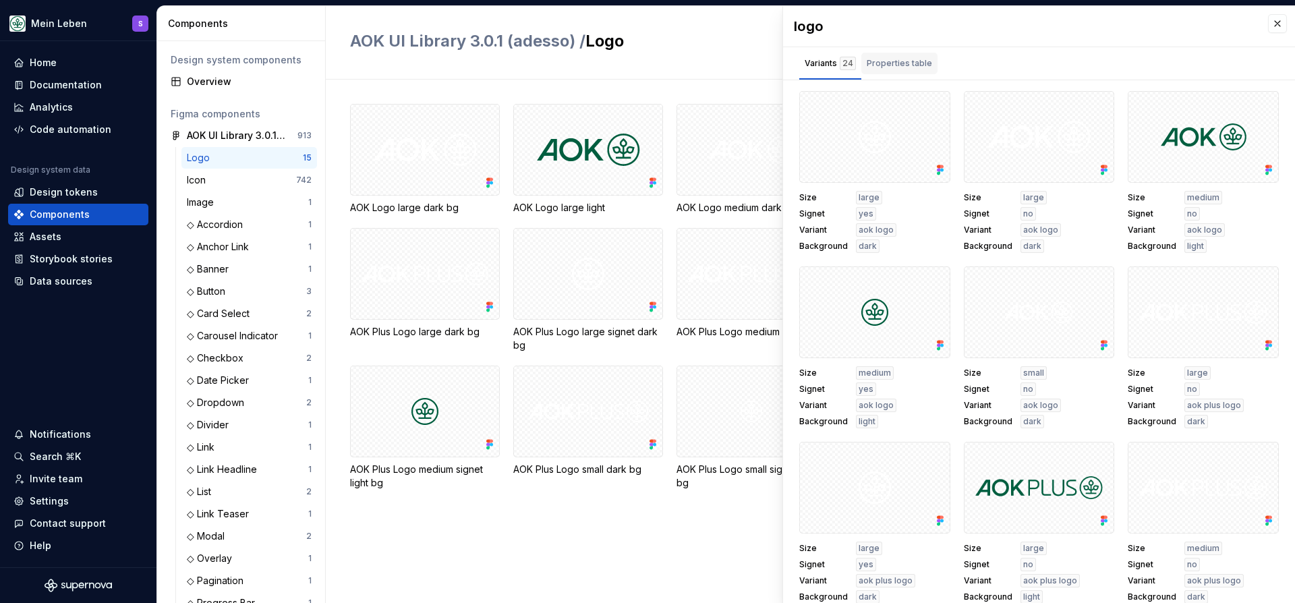
drag, startPoint x: 933, startPoint y: 53, endPoint x: 925, endPoint y: 56, distance: 9.2
click at [933, 53] on div "Variants 24 Properties table" at bounding box center [868, 63] width 171 height 32
click at [918, 57] on div "Properties table" at bounding box center [899, 63] width 65 height 13
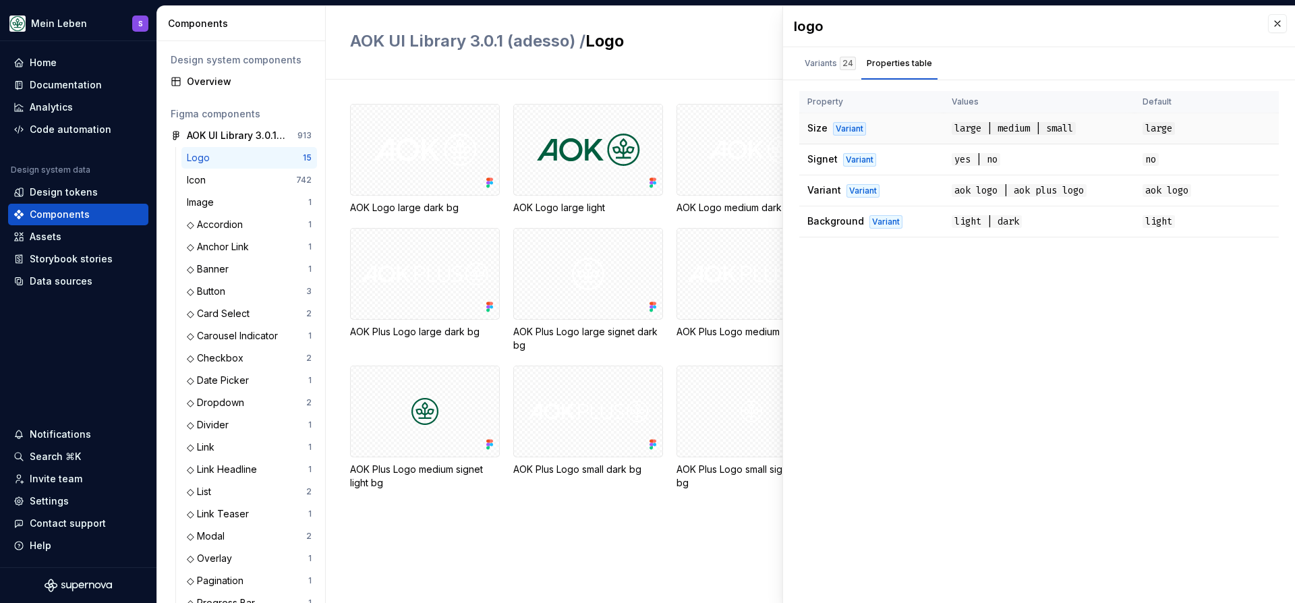
click at [1062, 129] on span "large | medium | small" at bounding box center [1014, 128] width 124 height 13
drag, startPoint x: 1020, startPoint y: 129, endPoint x: 960, endPoint y: 127, distance: 60.1
click at [960, 127] on span "large | medium | small" at bounding box center [1014, 128] width 124 height 13
drag, startPoint x: 959, startPoint y: 127, endPoint x: 942, endPoint y: 127, distance: 16.9
click at [956, 127] on span "large | medium | small" at bounding box center [1014, 128] width 124 height 13
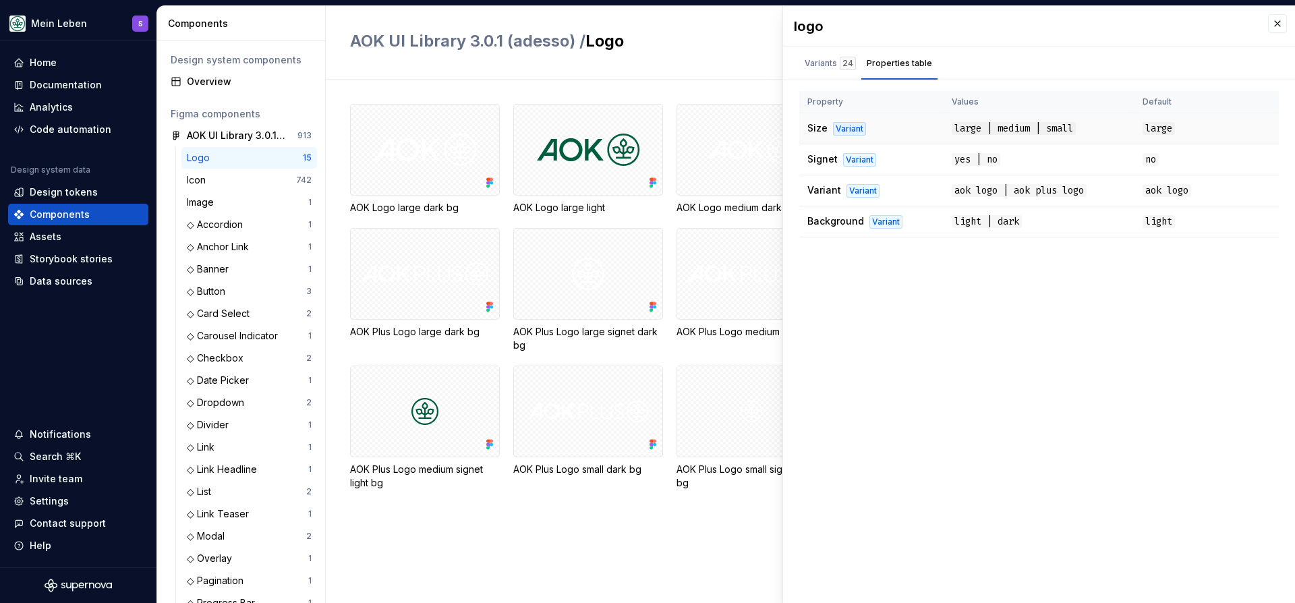
click at [933, 127] on td "Size Variant" at bounding box center [871, 128] width 144 height 31
click at [1274, 28] on button "button" at bounding box center [1277, 23] width 19 height 19
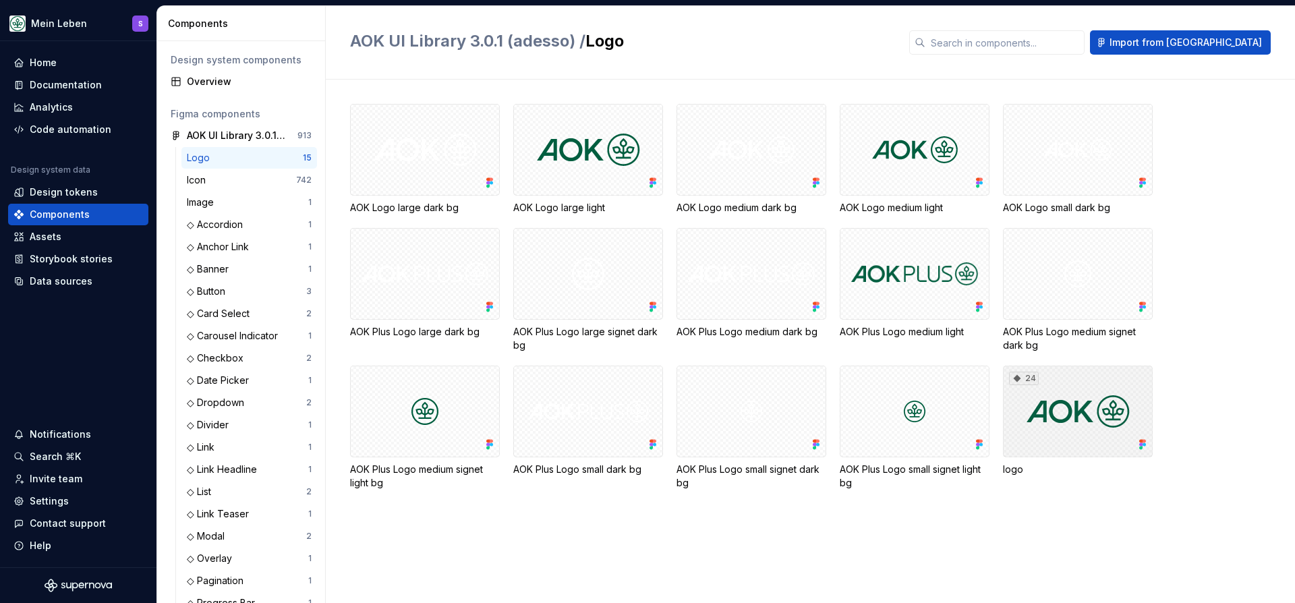
click at [1097, 374] on div "24" at bounding box center [1078, 412] width 150 height 92
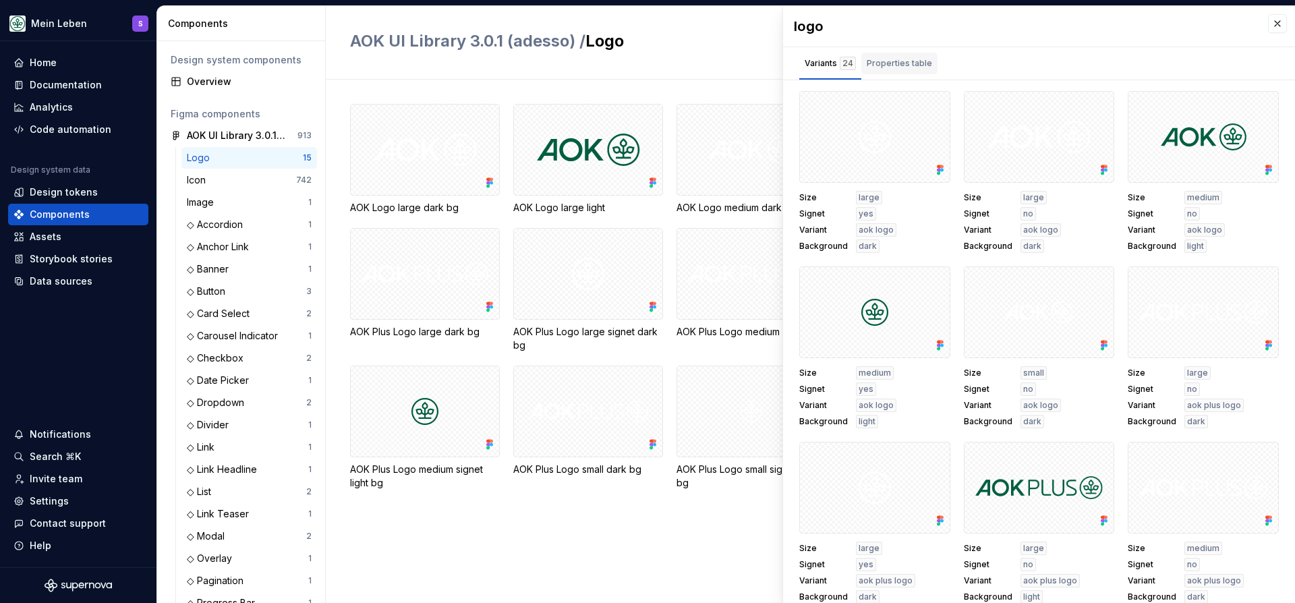
click at [914, 57] on div "Properties table" at bounding box center [899, 63] width 65 height 13
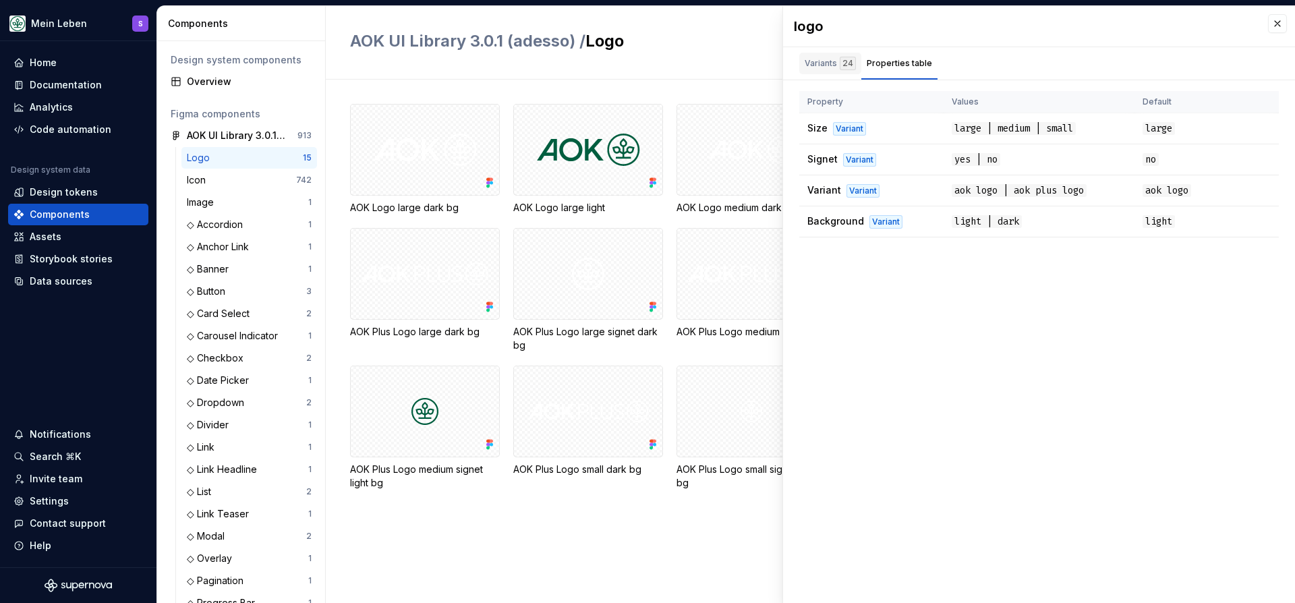
drag, startPoint x: 847, startPoint y: 65, endPoint x: 855, endPoint y: 65, distance: 8.1
click at [847, 65] on div "24" at bounding box center [848, 63] width 16 height 13
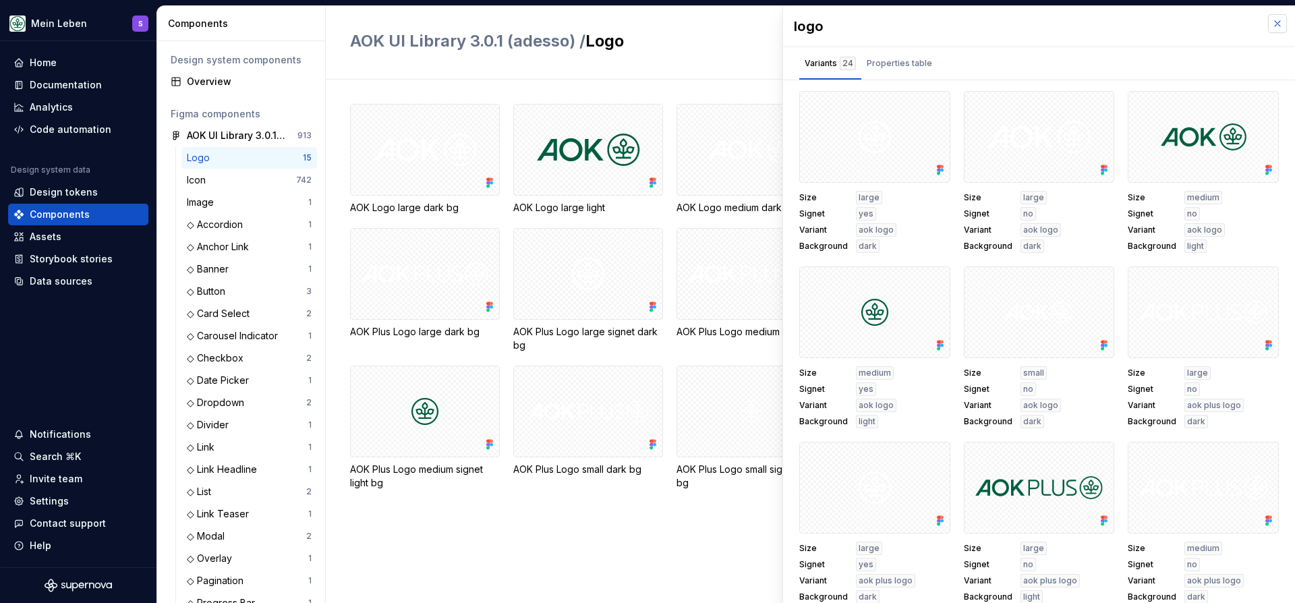
drag, startPoint x: 1285, startPoint y: 22, endPoint x: 1273, endPoint y: 22, distance: 12.1
click at [1285, 22] on button "button" at bounding box center [1277, 23] width 19 height 19
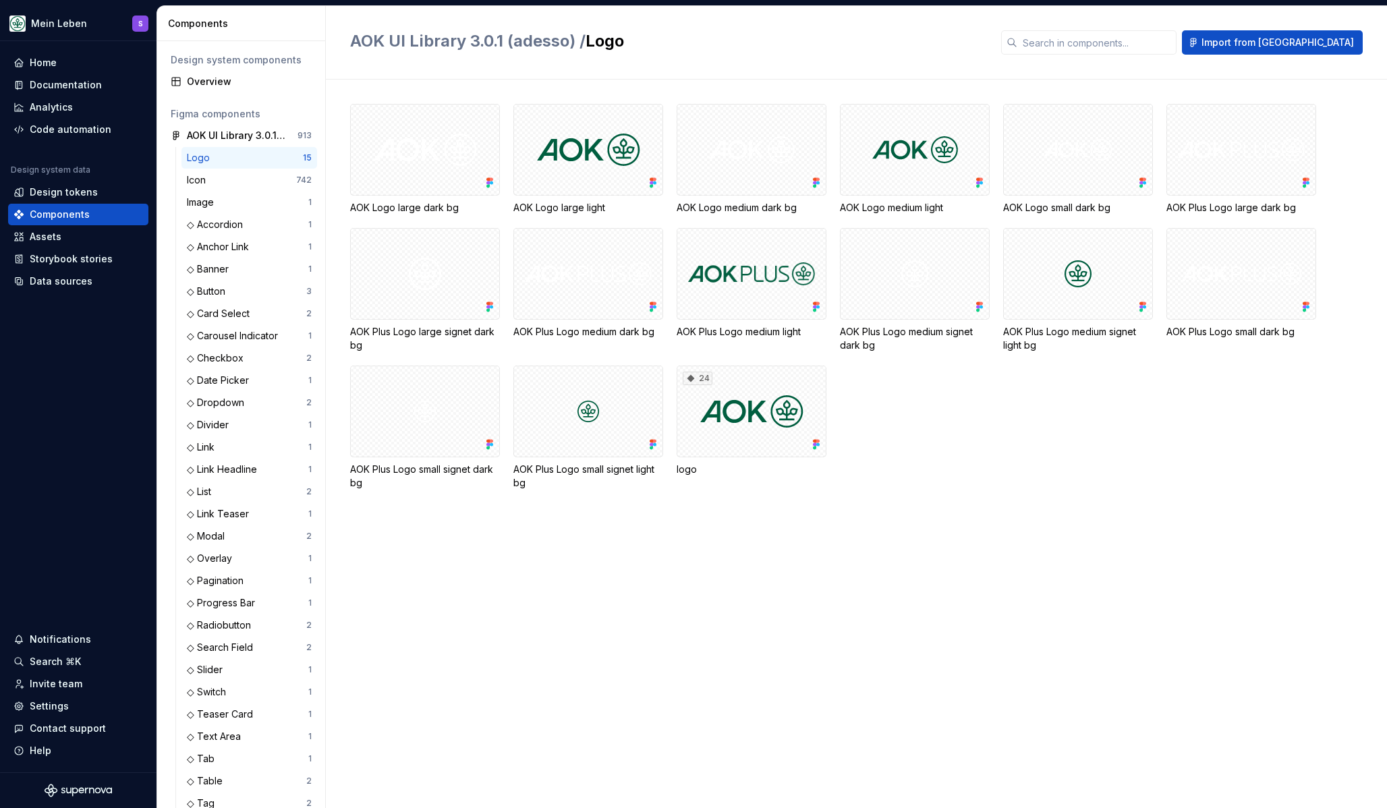
click at [898, 508] on div "AOK Logo large dark bg AOK Logo large light AOK Logo medium dark bg AOK Logo me…" at bounding box center [868, 313] width 1037 height 418
click at [921, 469] on div "AOK Logo large dark bg AOK Logo large light AOK Logo medium dark bg AOK Logo me…" at bounding box center [868, 297] width 1037 height 386
